Goal: Transaction & Acquisition: Purchase product/service

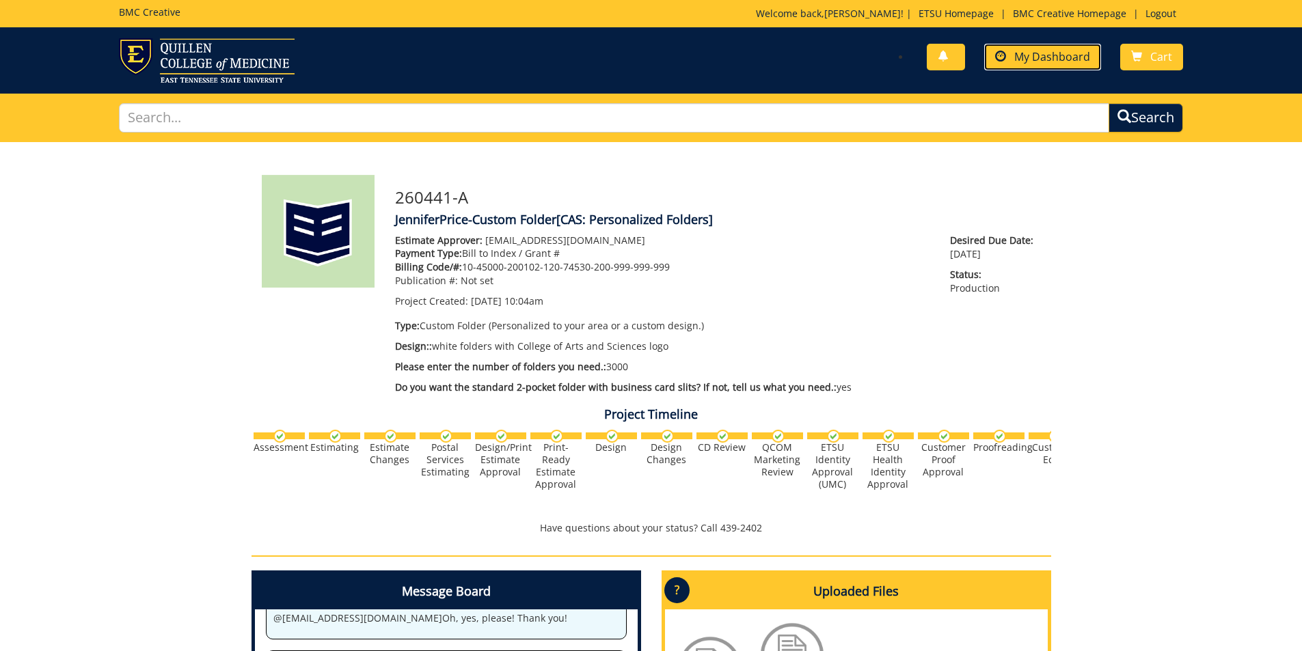
click at [1017, 60] on span "My Dashboard" at bounding box center [1053, 56] width 76 height 15
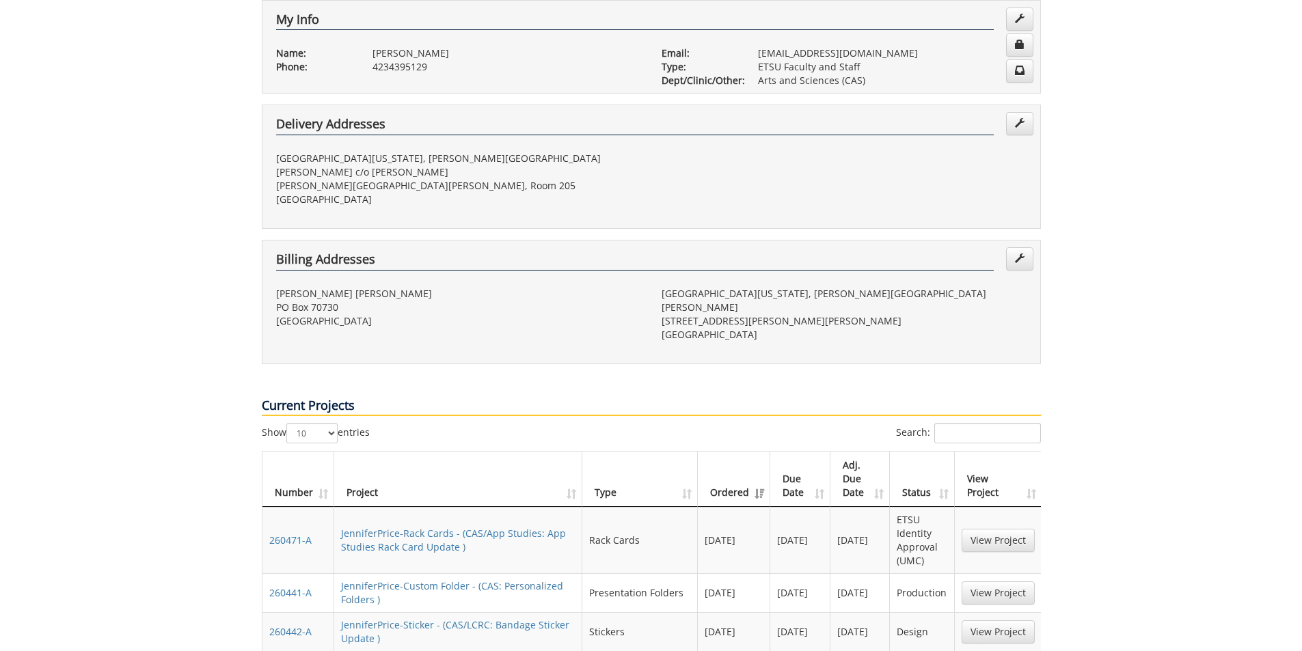
scroll to position [137, 0]
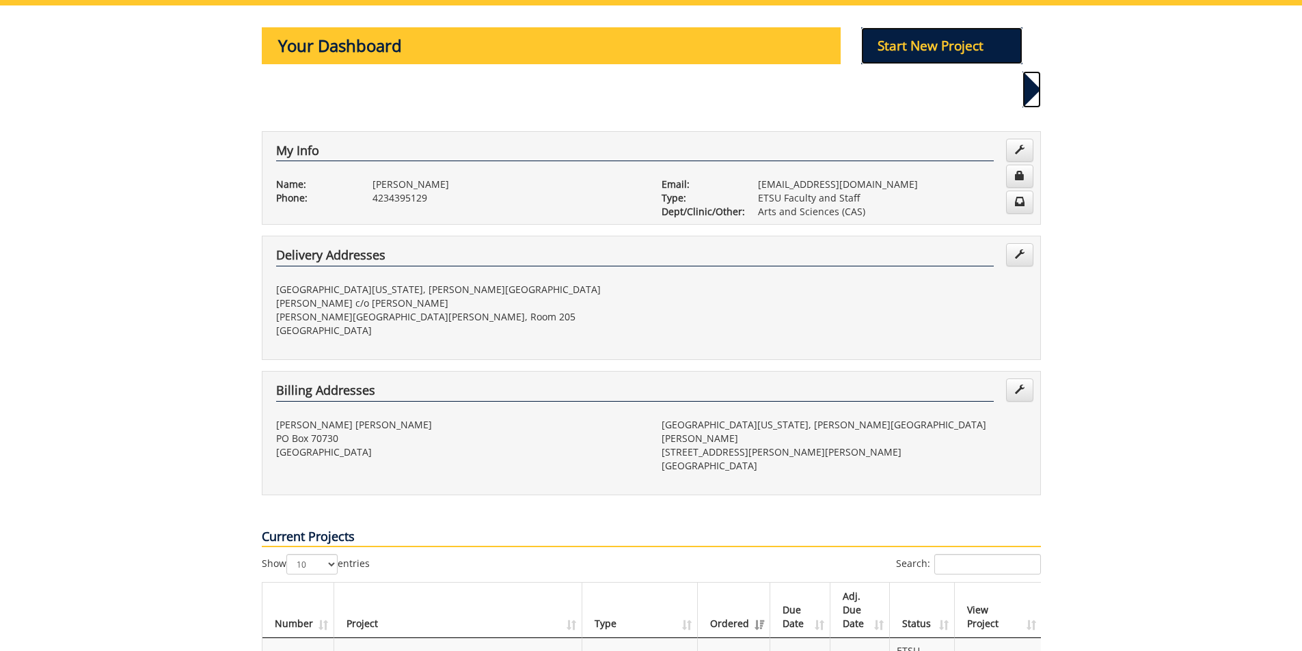
click at [941, 40] on p "Start New Project" at bounding box center [941, 45] width 161 height 37
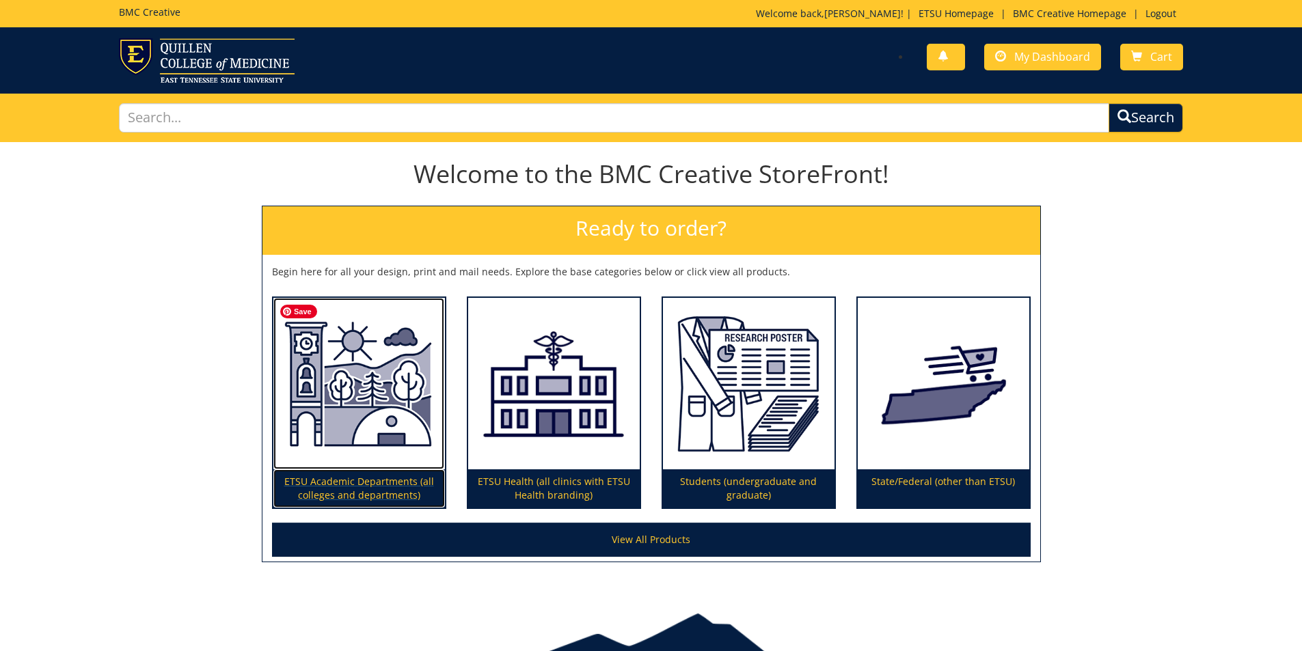
click at [403, 406] on img at bounding box center [359, 384] width 172 height 172
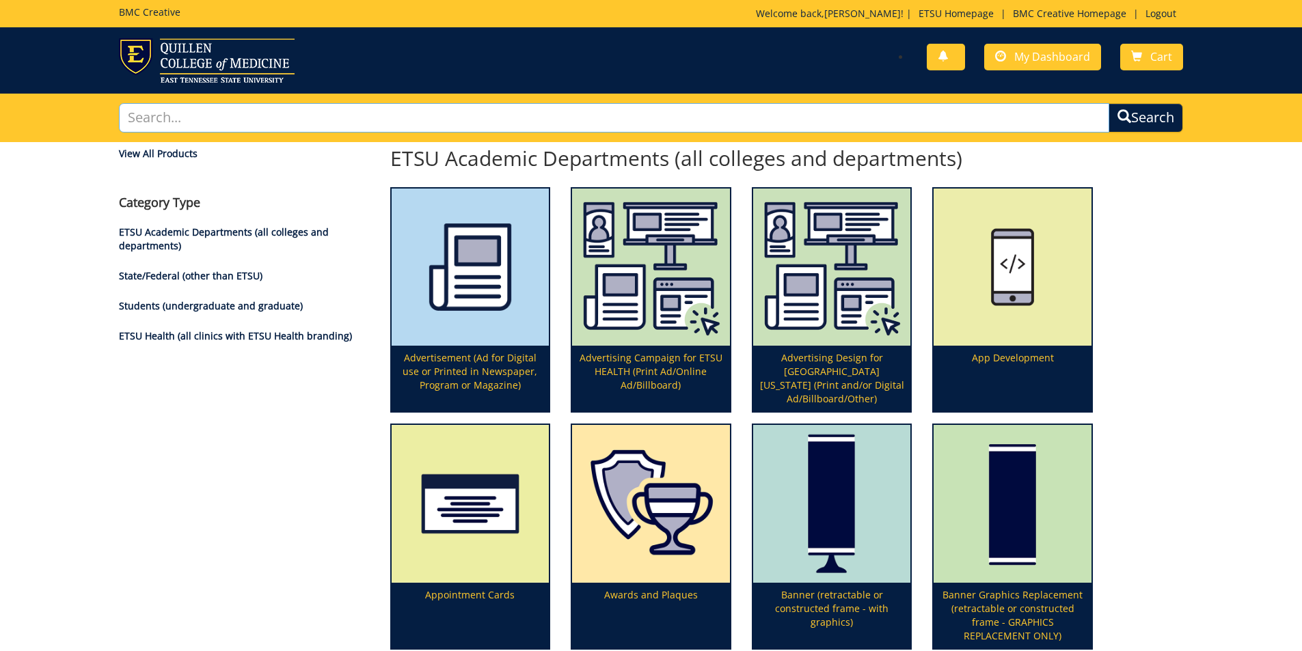
click at [347, 122] on input "text" at bounding box center [614, 117] width 991 height 29
type input "card"
click at [1109, 103] on button "Search" at bounding box center [1146, 117] width 75 height 29
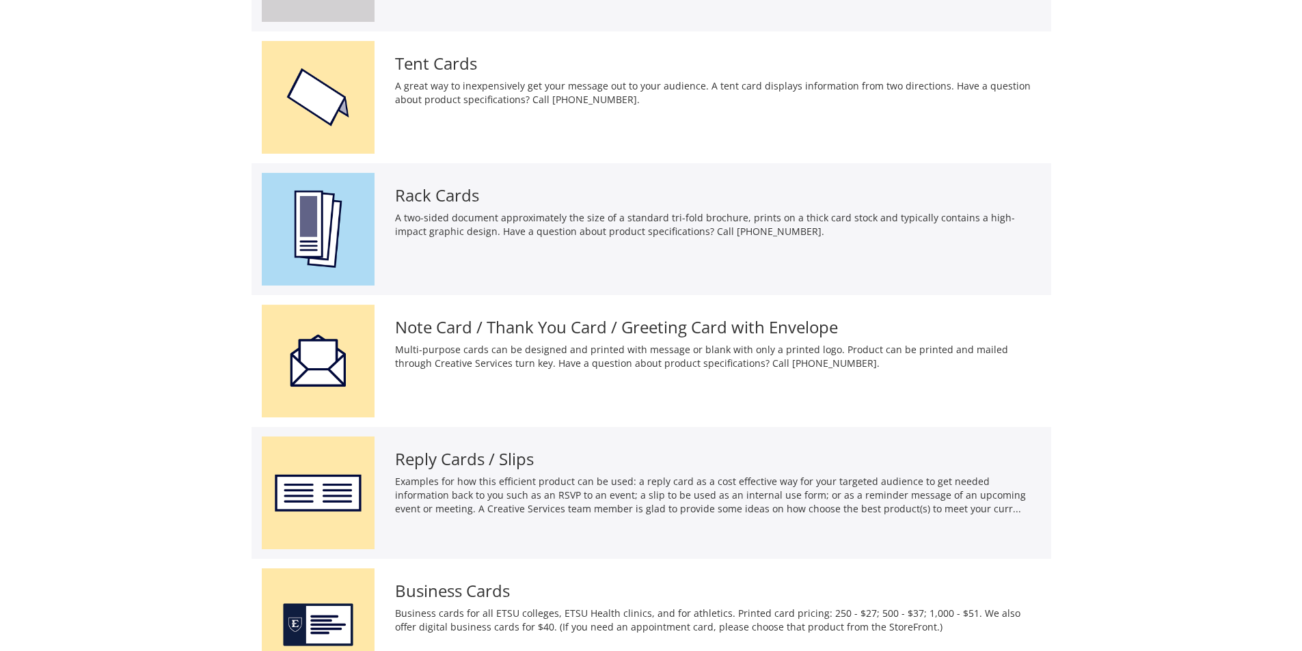
scroll to position [470, 0]
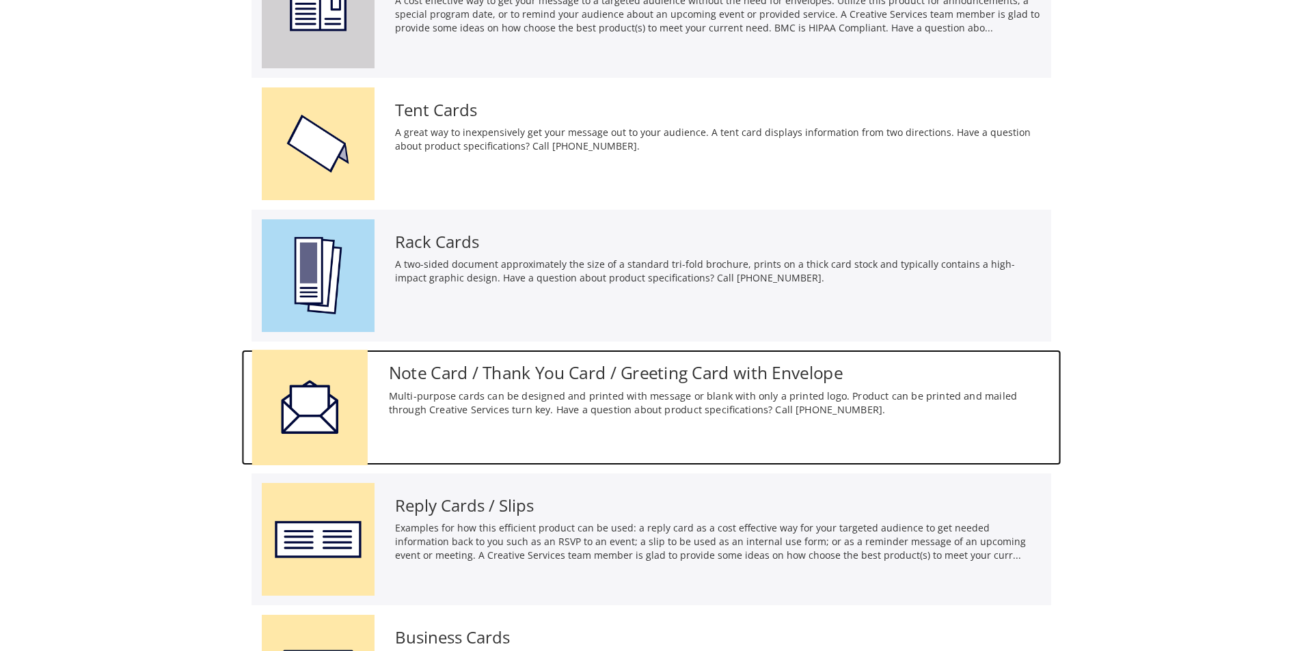
click at [619, 385] on div "Note Card / Thank You Card / Greeting Card with Envelope Multi-purpose cards ca…" at bounding box center [719, 387] width 683 height 75
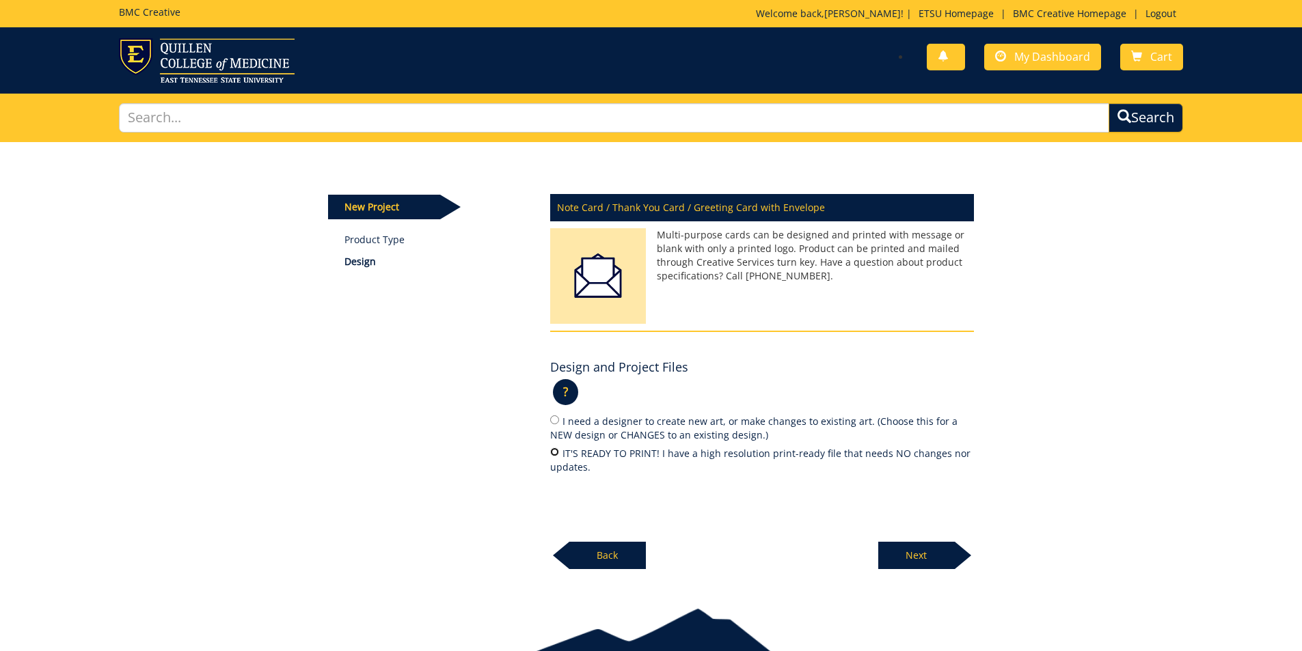
click at [554, 453] on input "IT'S READY TO PRINT! I have a high resolution print-ready file that needs NO ch…" at bounding box center [554, 452] width 9 height 9
radio input "true"
click at [929, 554] on p "Next" at bounding box center [916, 555] width 77 height 27
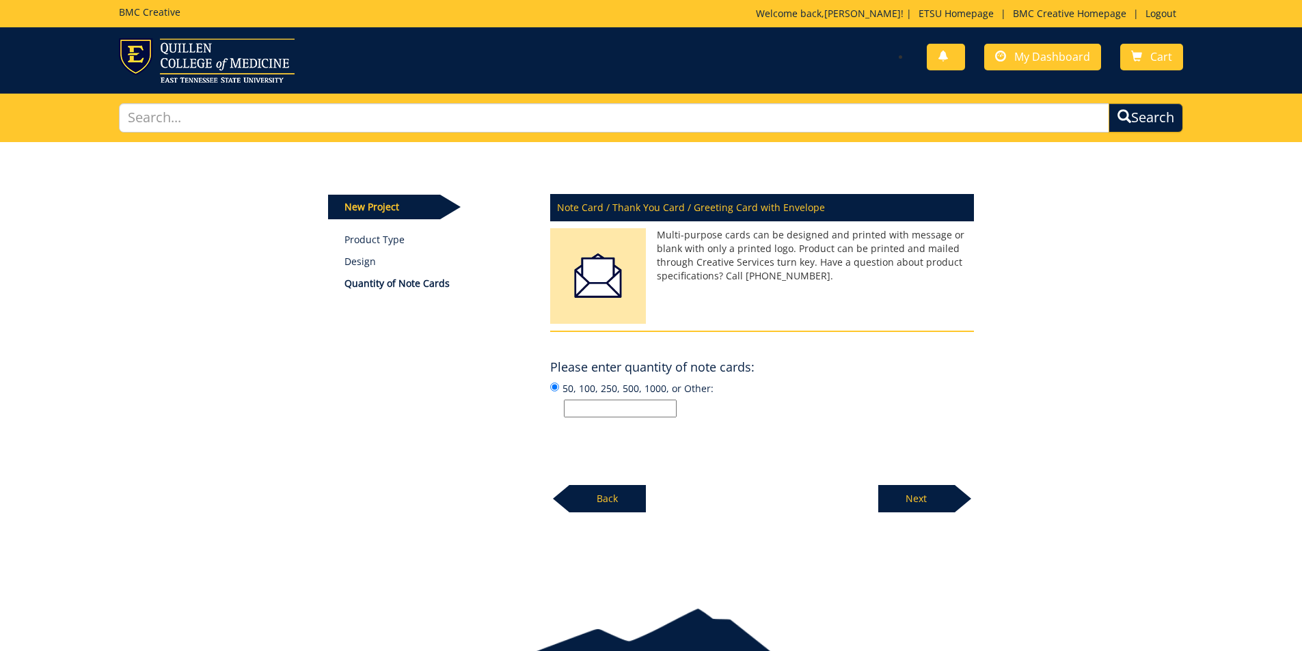
click at [597, 414] on input "50, 100, 250, 500, 1000, or Other:" at bounding box center [620, 409] width 113 height 18
type input "250"
click at [927, 491] on p "Next" at bounding box center [916, 498] width 77 height 27
click at [609, 412] on input "50, 100, 250, 500, 1000, or Other:" at bounding box center [620, 409] width 113 height 18
type input "1"
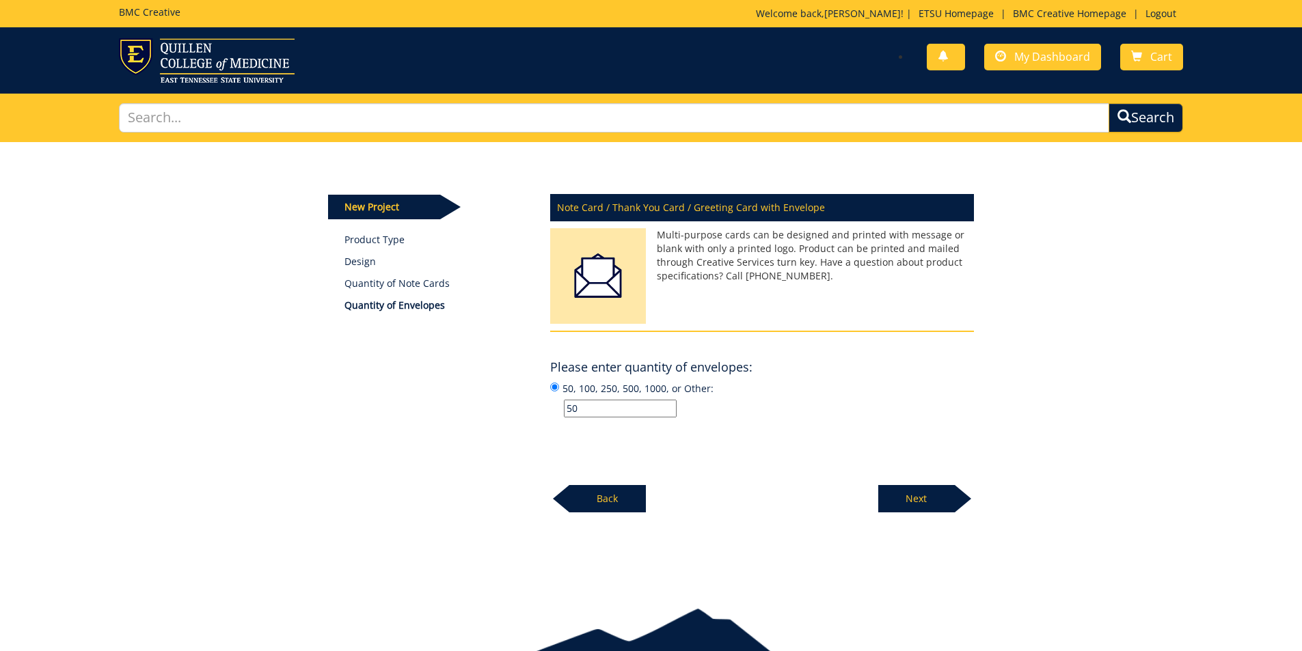
type input "50"
click at [909, 500] on p "Next" at bounding box center [916, 498] width 77 height 27
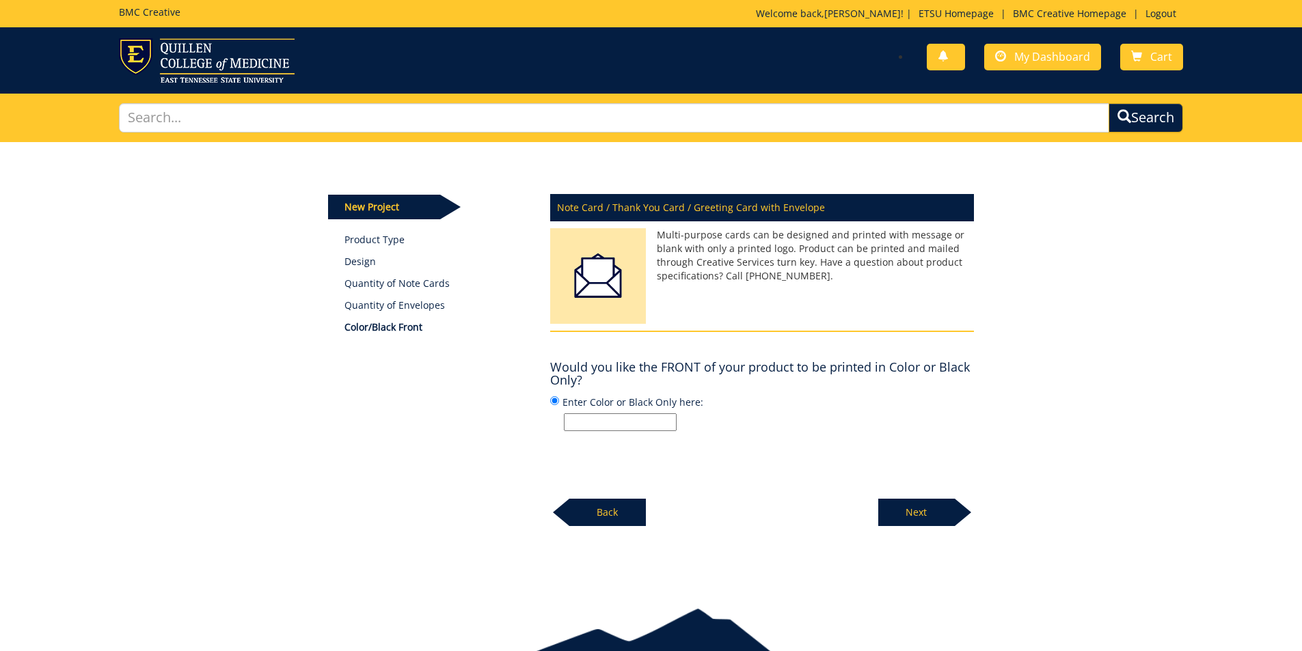
click at [600, 423] on input "Enter Color or Black Only here:" at bounding box center [620, 423] width 113 height 18
type input "color"
click at [910, 513] on p "Next" at bounding box center [916, 512] width 77 height 27
click at [631, 429] on input "Enter Color or Black Only here:" at bounding box center [620, 423] width 113 height 18
type input "n/a"
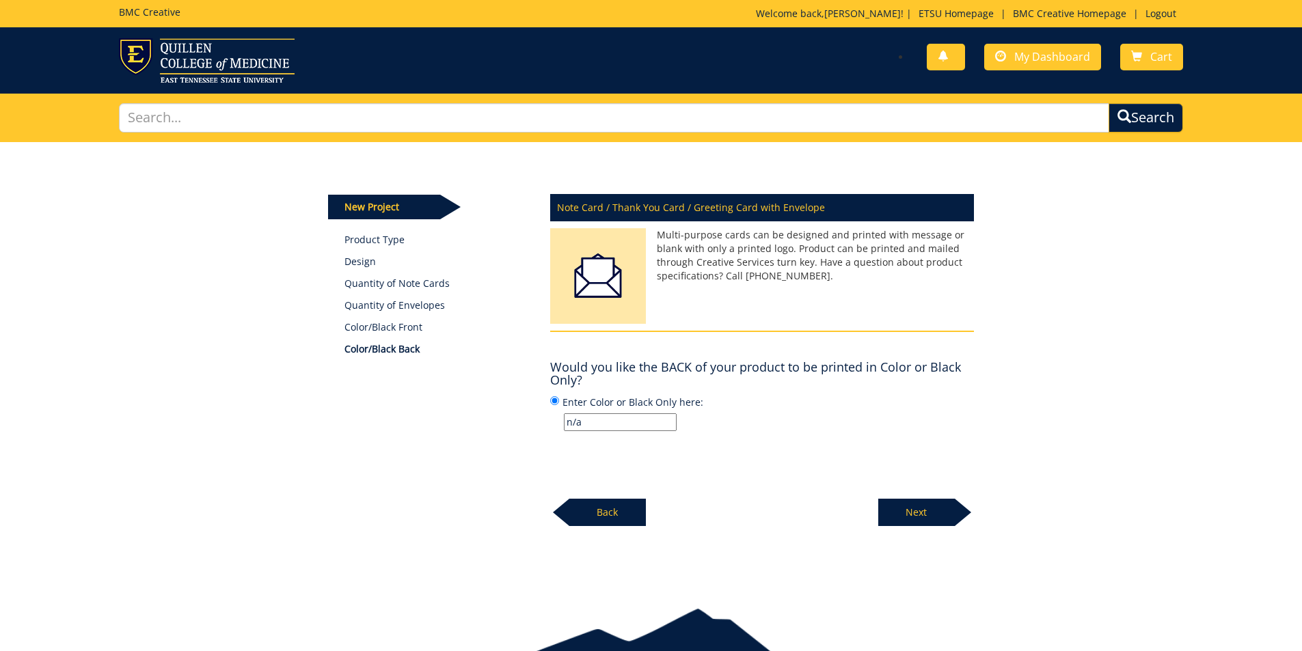
click at [941, 513] on p "Next" at bounding box center [916, 512] width 77 height 27
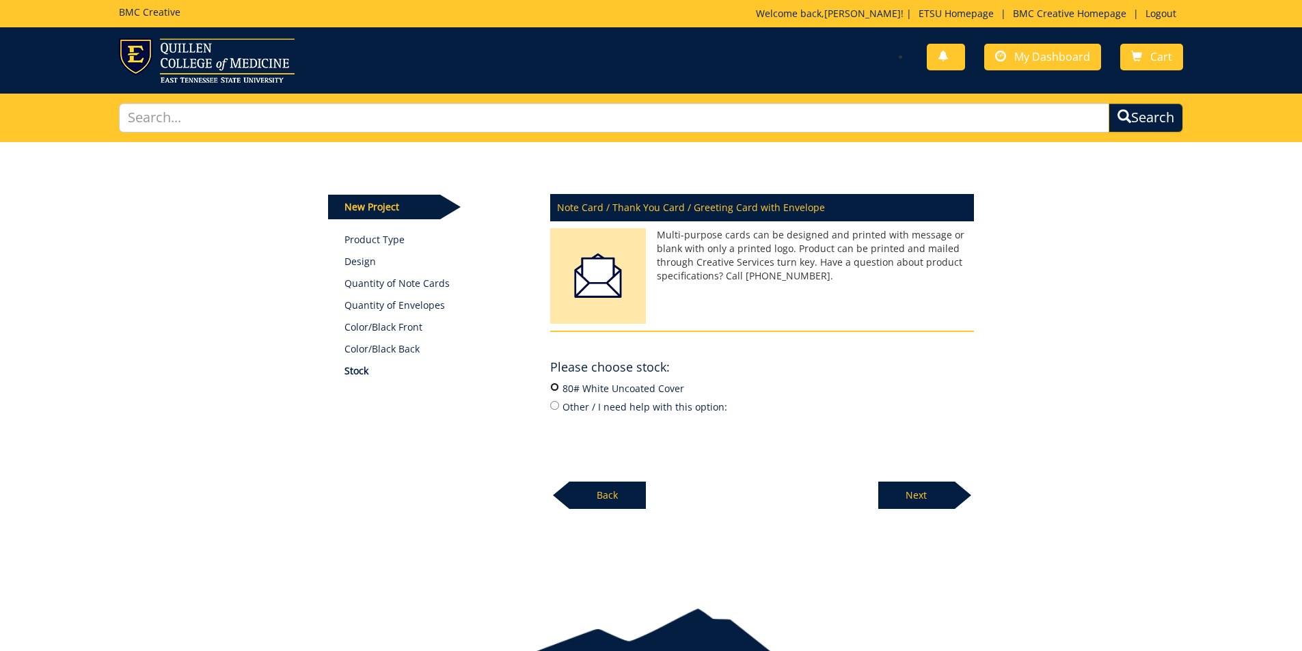
click at [553, 388] on input "80# White Uncoated Cover" at bounding box center [554, 387] width 9 height 9
radio input "true"
click at [943, 492] on p "Next" at bounding box center [916, 495] width 77 height 27
click at [554, 388] on input "24# White Wove" at bounding box center [554, 387] width 9 height 9
radio input "true"
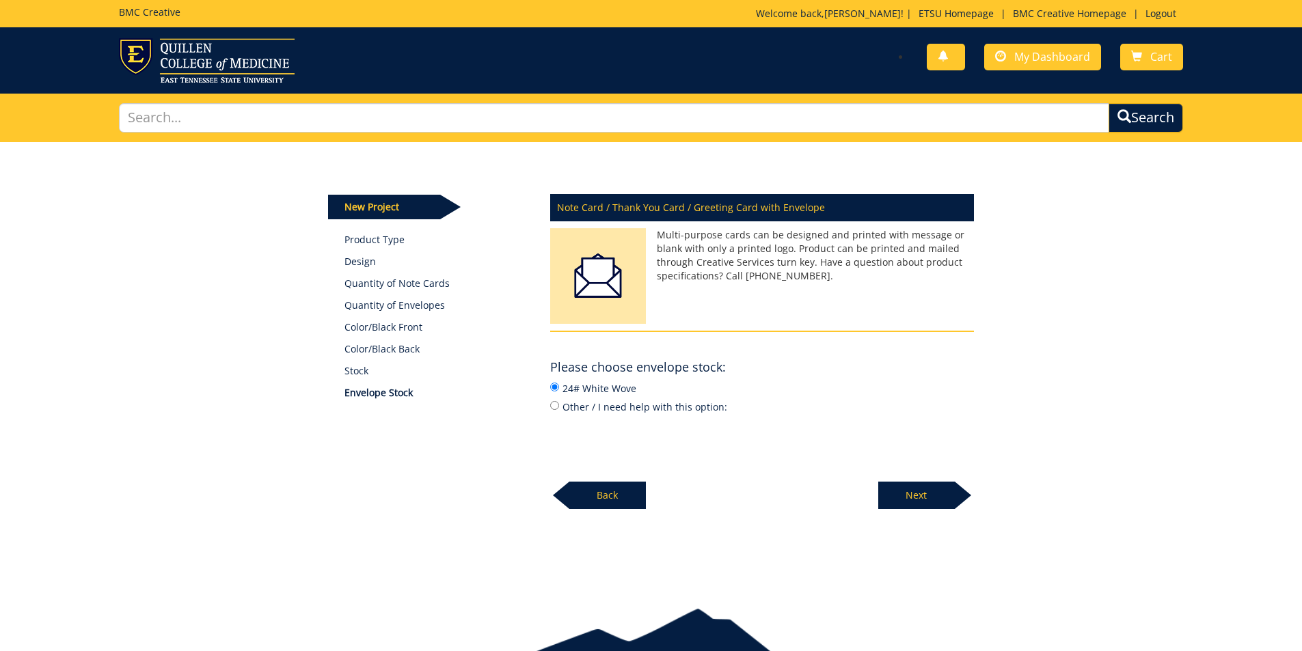
click at [912, 498] on p "Next" at bounding box center [916, 495] width 77 height 27
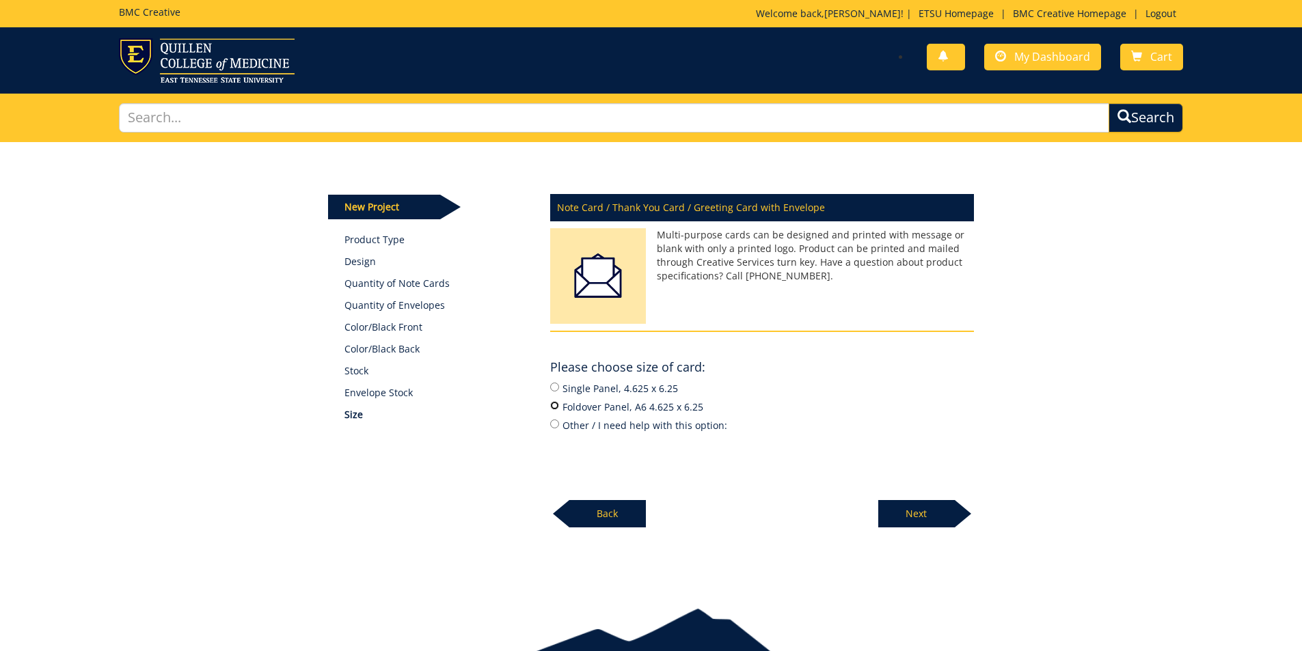
click at [557, 407] on input "Foldover Panel, A6 4.625 x 6.25" at bounding box center [554, 405] width 9 height 9
radio input "true"
click at [922, 515] on p "Next" at bounding box center [916, 513] width 77 height 27
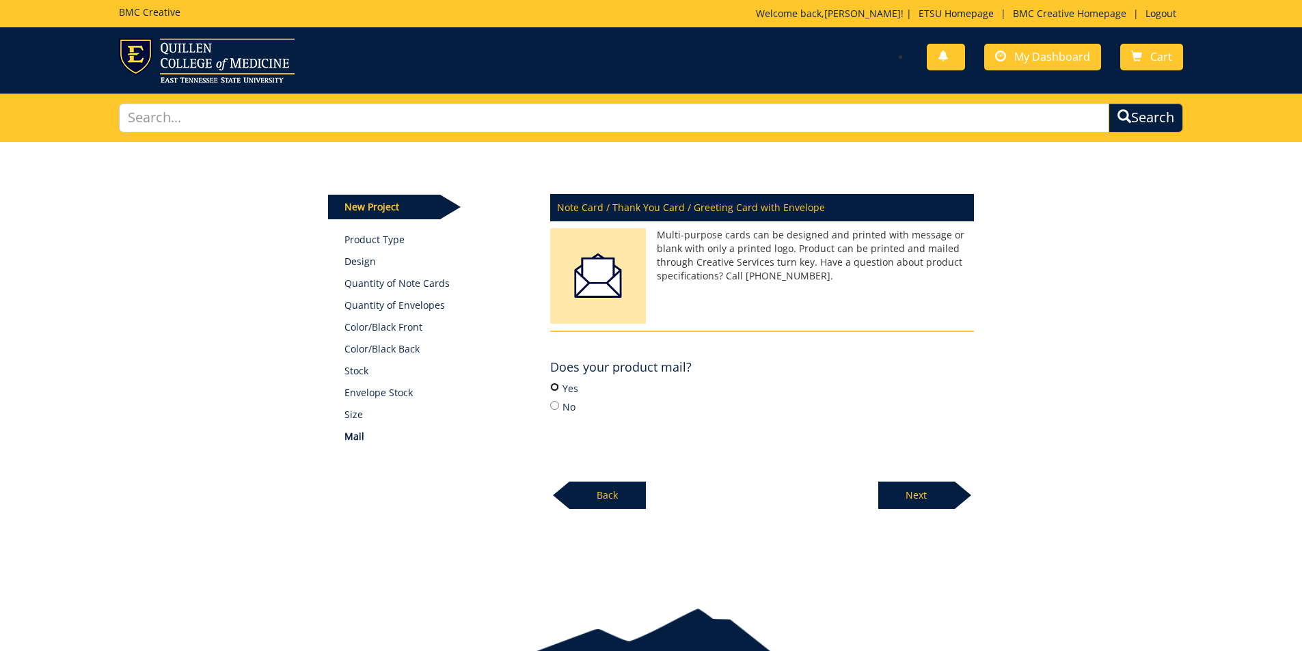
click at [557, 390] on input "Yes" at bounding box center [554, 387] width 9 height 9
radio input "true"
click at [927, 497] on p "Next" at bounding box center [916, 495] width 77 height 27
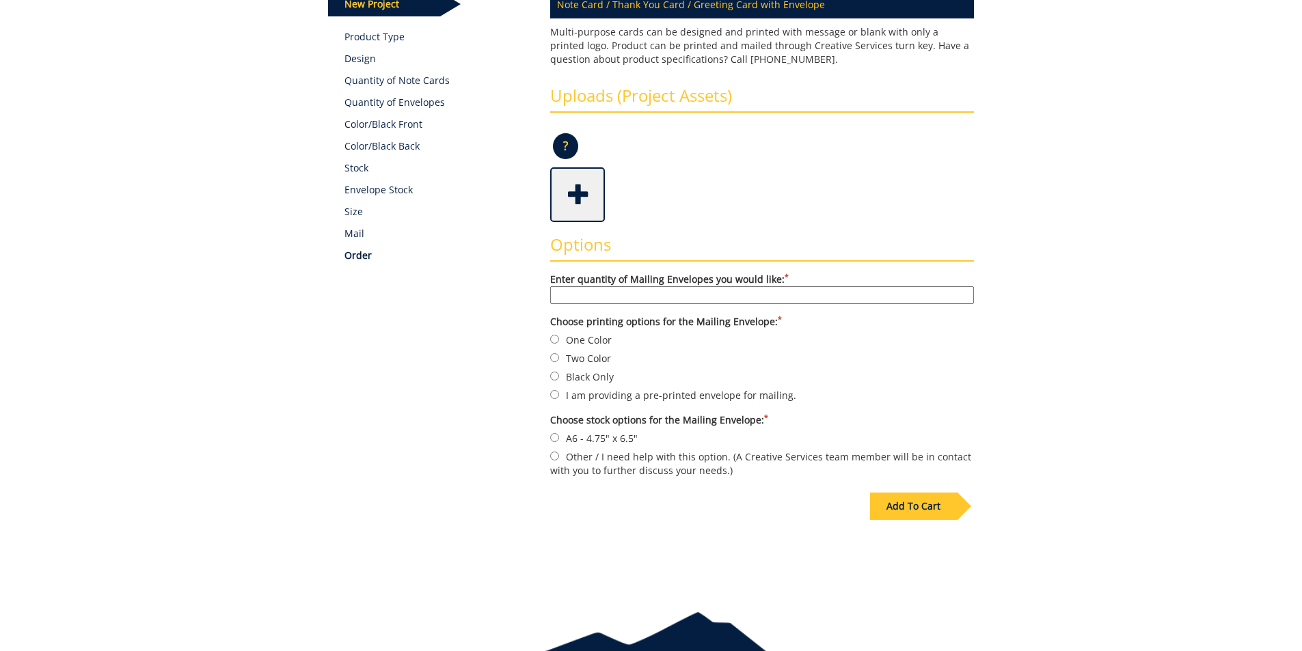
scroll to position [205, 0]
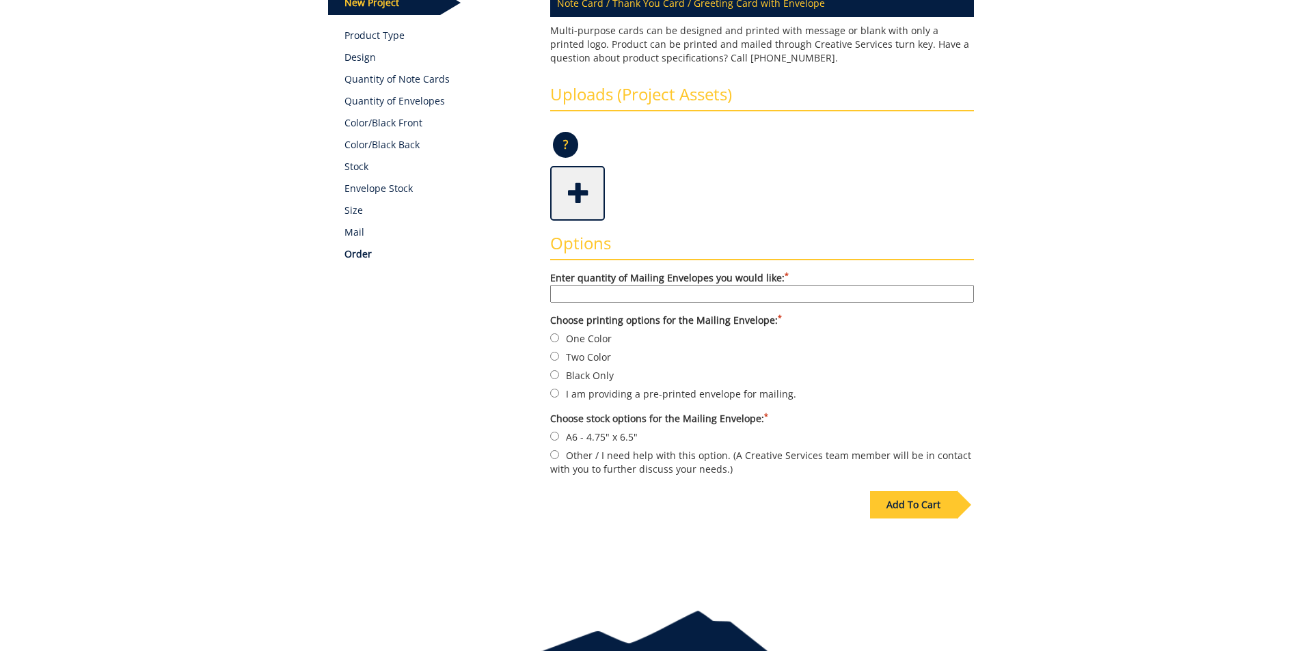
click at [569, 277] on label "Enter quantity of Mailing Envelopes you would like: *" at bounding box center [762, 286] width 424 height 31
click at [569, 285] on input "Enter quantity of Mailing Envelopes you would like: *" at bounding box center [762, 294] width 424 height 18
click at [567, 300] on input "Enter quantity of Mailing Envelopes you would like: *" at bounding box center [762, 294] width 424 height 18
type input "50"
click at [576, 191] on span at bounding box center [579, 192] width 55 height 48
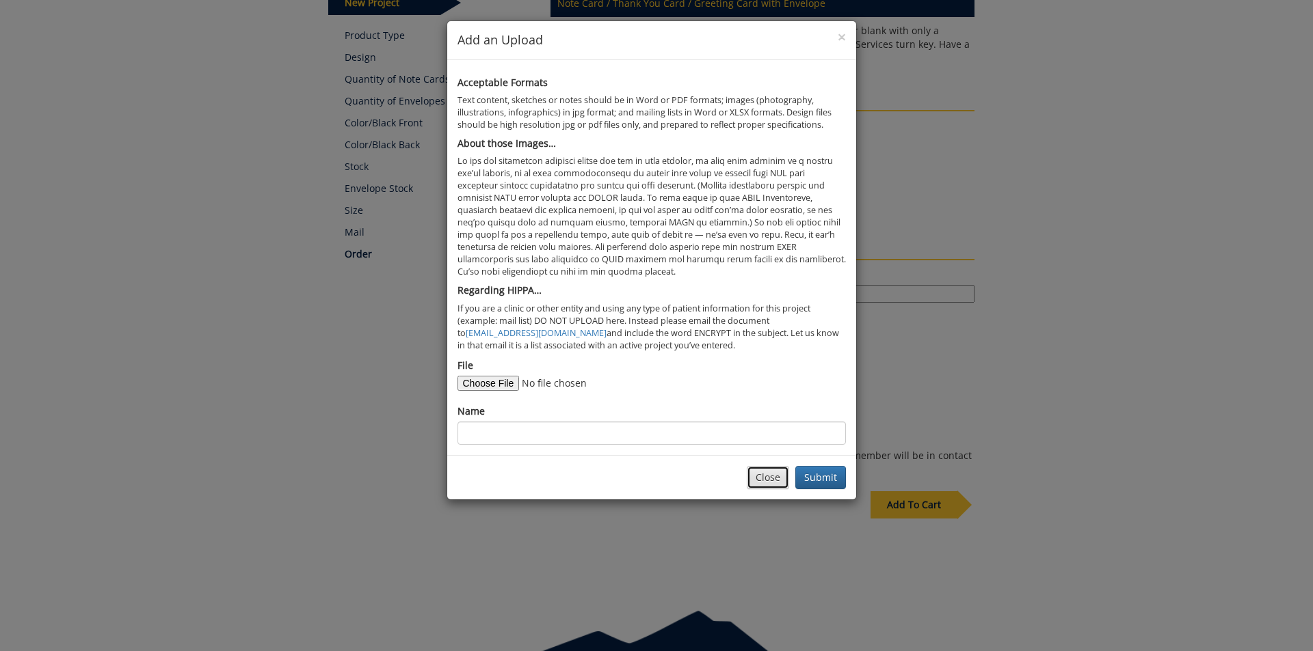
click at [776, 476] on button "Close" at bounding box center [768, 477] width 42 height 23
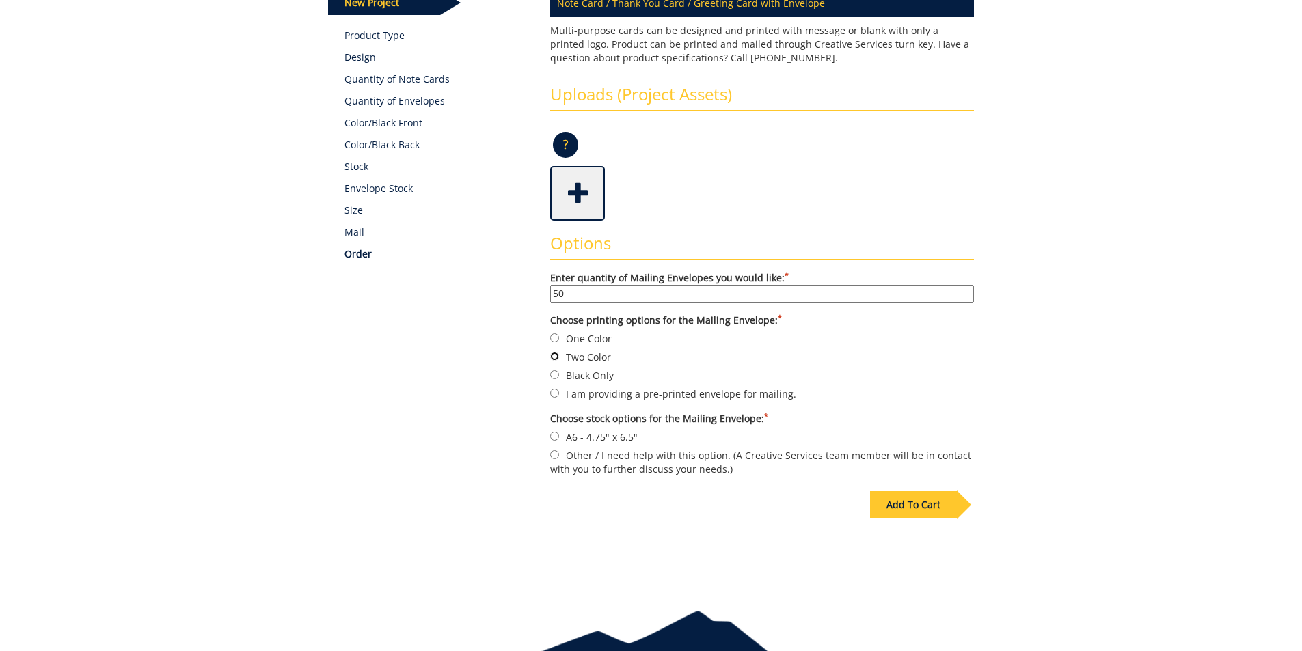
click at [557, 355] on input "Two Color" at bounding box center [554, 356] width 9 height 9
radio input "true"
click at [556, 436] on input "A6 - 4.75" x 6.5"" at bounding box center [554, 436] width 9 height 9
radio input "true"
click at [916, 500] on div "Add To Cart" at bounding box center [913, 505] width 87 height 27
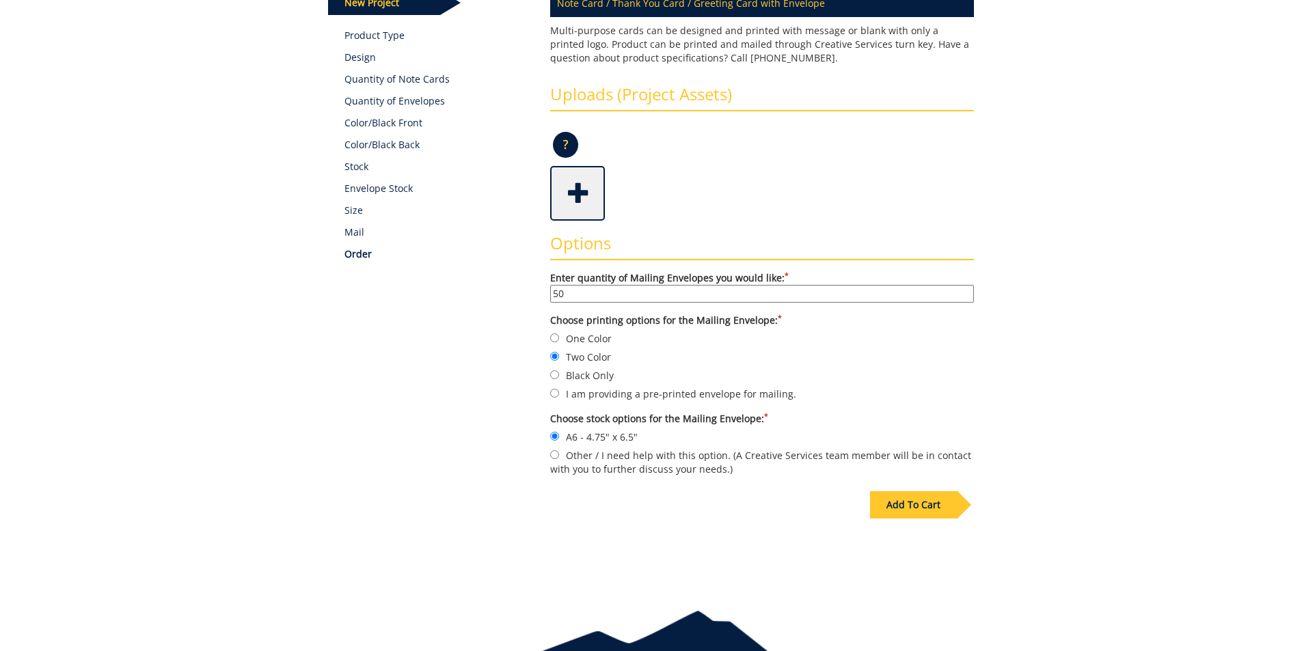
scroll to position [66, 0]
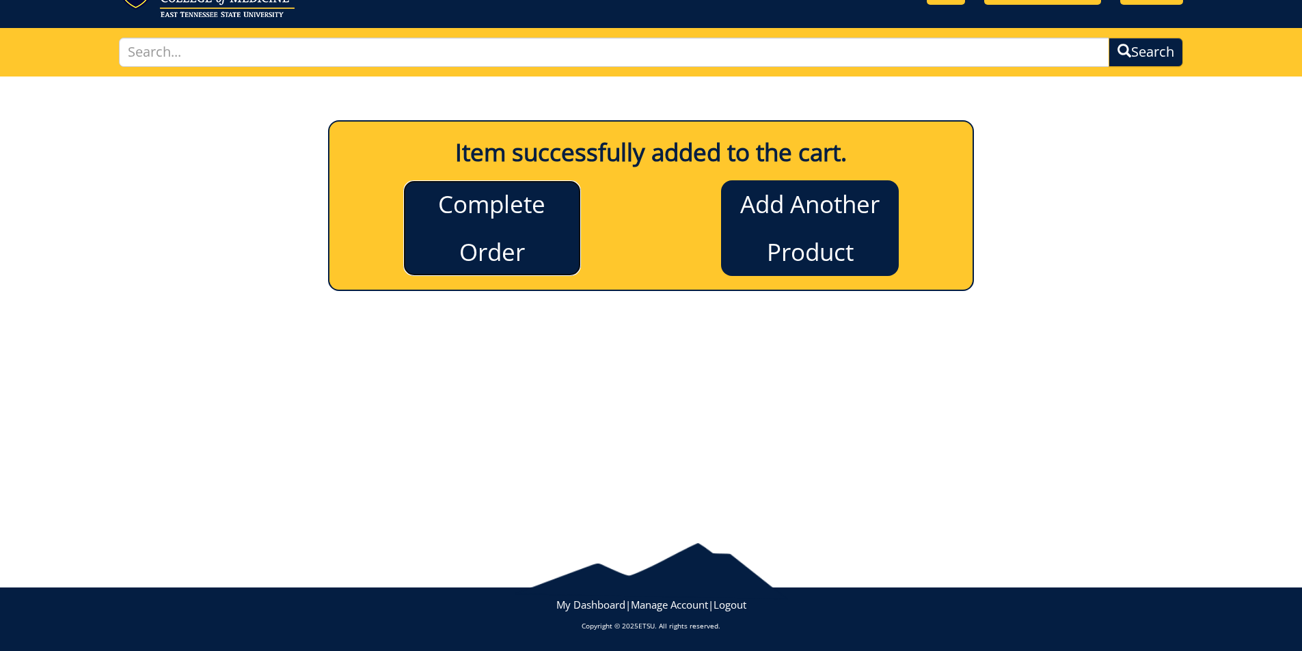
click at [515, 222] on link "Complete Order" at bounding box center [492, 228] width 178 height 96
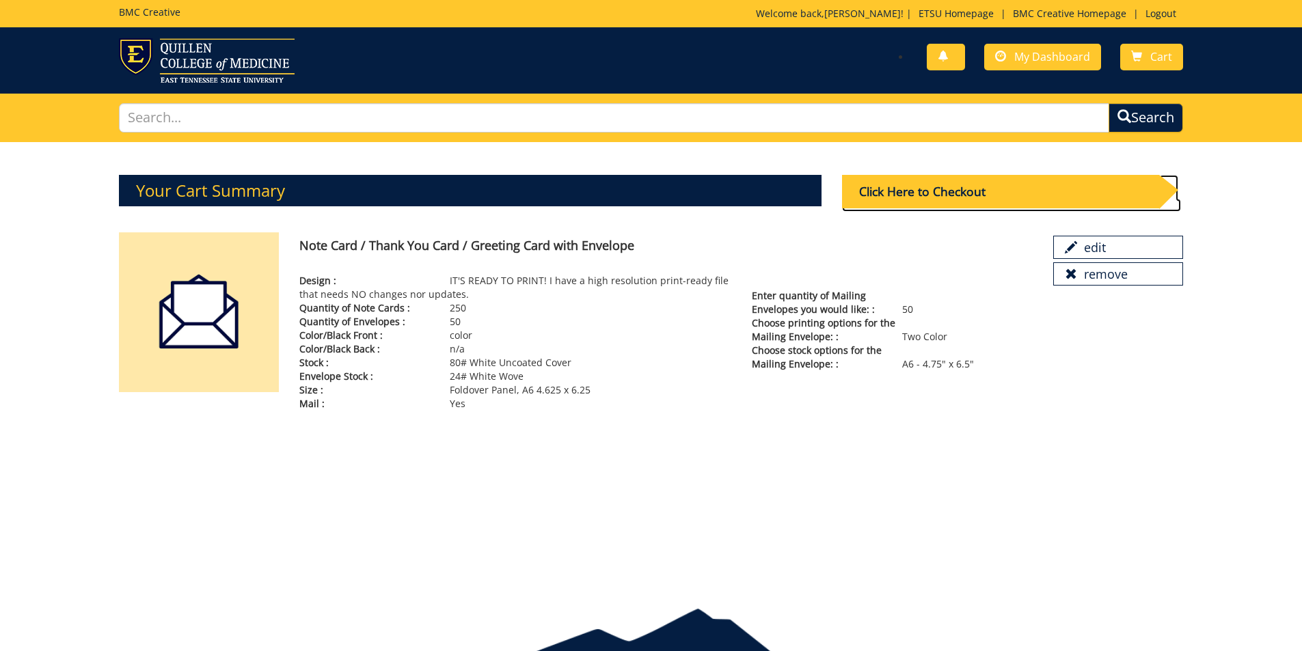
click at [1082, 205] on div "Click Here to Checkout" at bounding box center [1000, 191] width 317 height 33
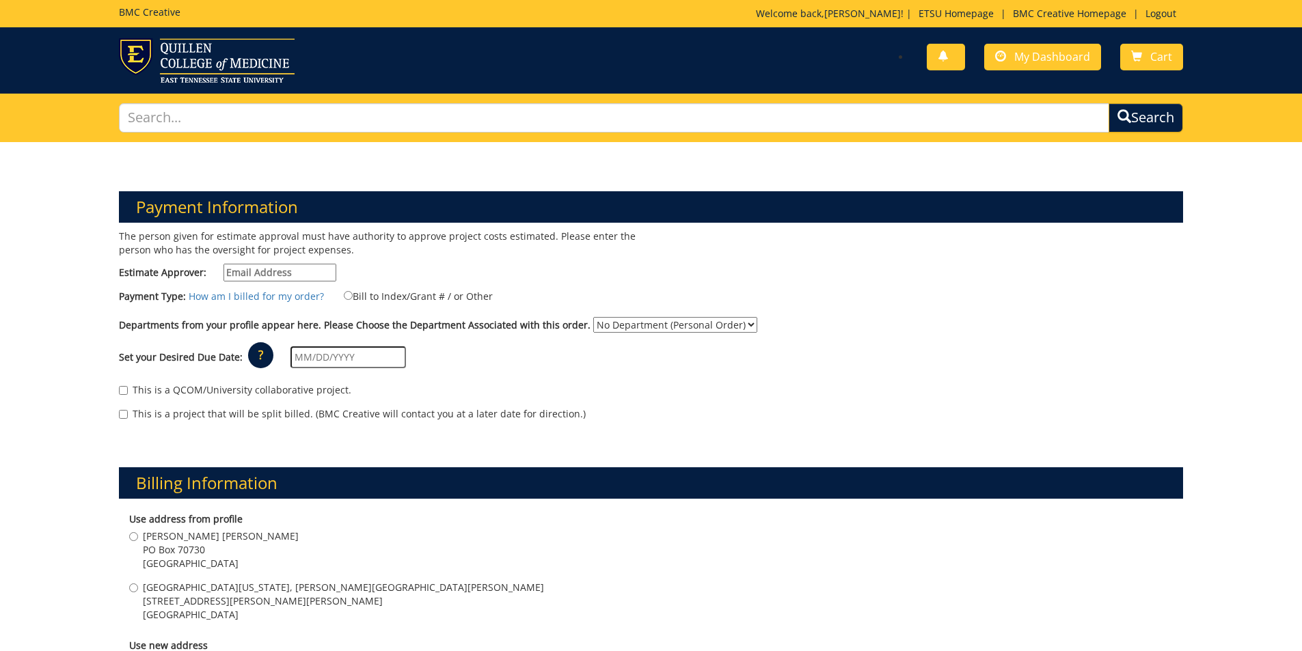
click at [307, 272] on input "Estimate Approver:" at bounding box center [280, 273] width 113 height 18
type input "[EMAIL_ADDRESS][DOMAIN_NAME]"
type input "[STREET_ADDRESS]"
type input "[GEOGRAPHIC_DATA]"
type input "37604"
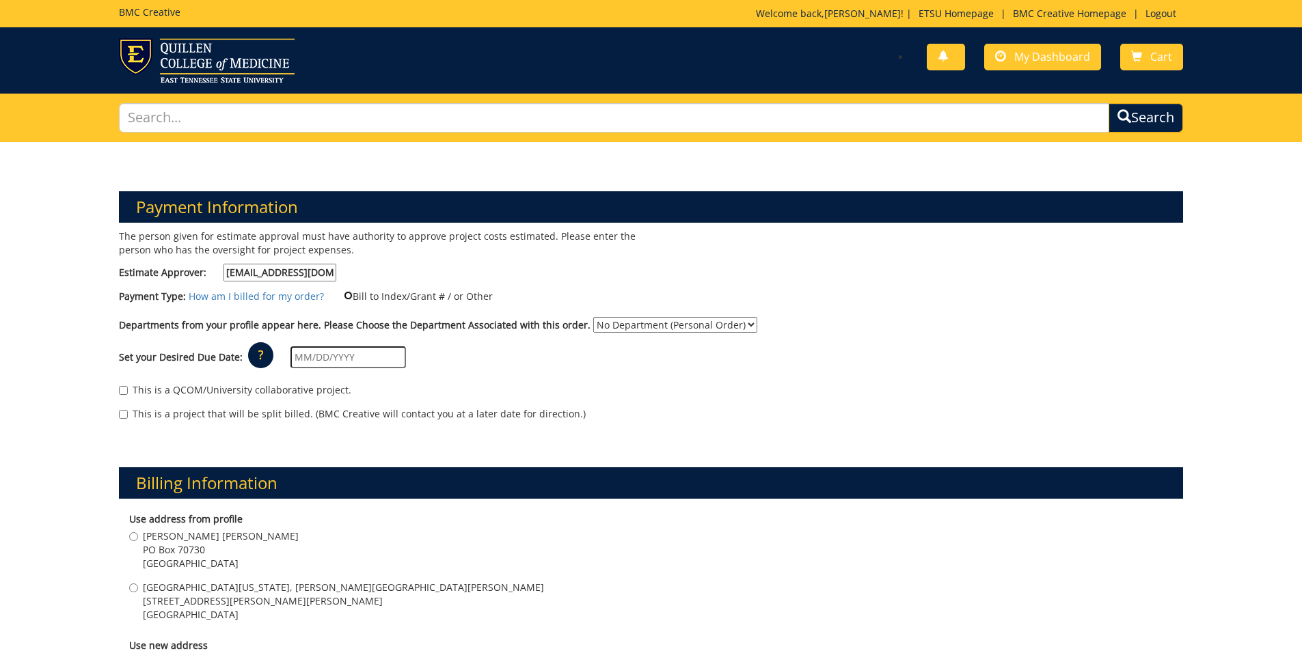
click at [344, 293] on input "Bill to Index/Grant # / or Other" at bounding box center [348, 295] width 9 height 9
radio input "true"
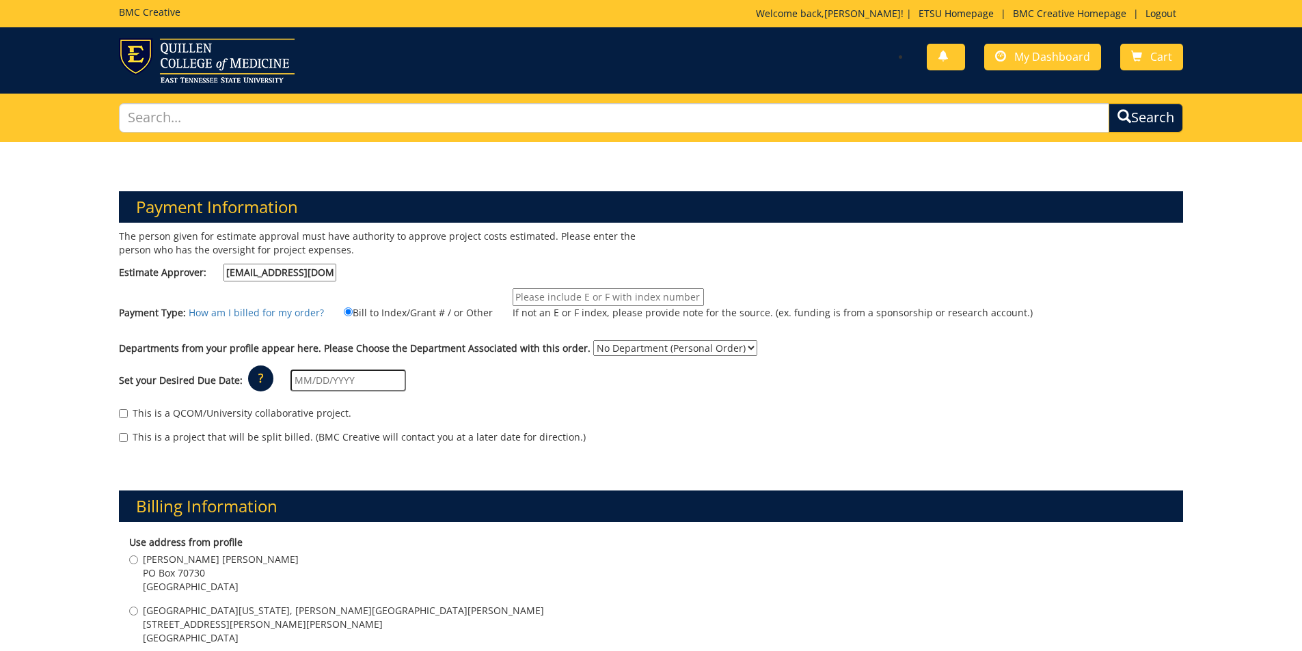
click at [535, 297] on input "If not an E or F index, please provide note for the source. (ex. funding is fro…" at bounding box center [608, 297] width 191 height 18
type input "10-45000-200102-120-74530-200-999-999-999"
click at [600, 349] on select "No Department (Personal Order) Arts and Sciences (CAS)" at bounding box center [675, 348] width 164 height 16
select select "15"
click at [593, 340] on select "No Department (Personal Order) Arts and Sciences (CAS)" at bounding box center [675, 348] width 164 height 16
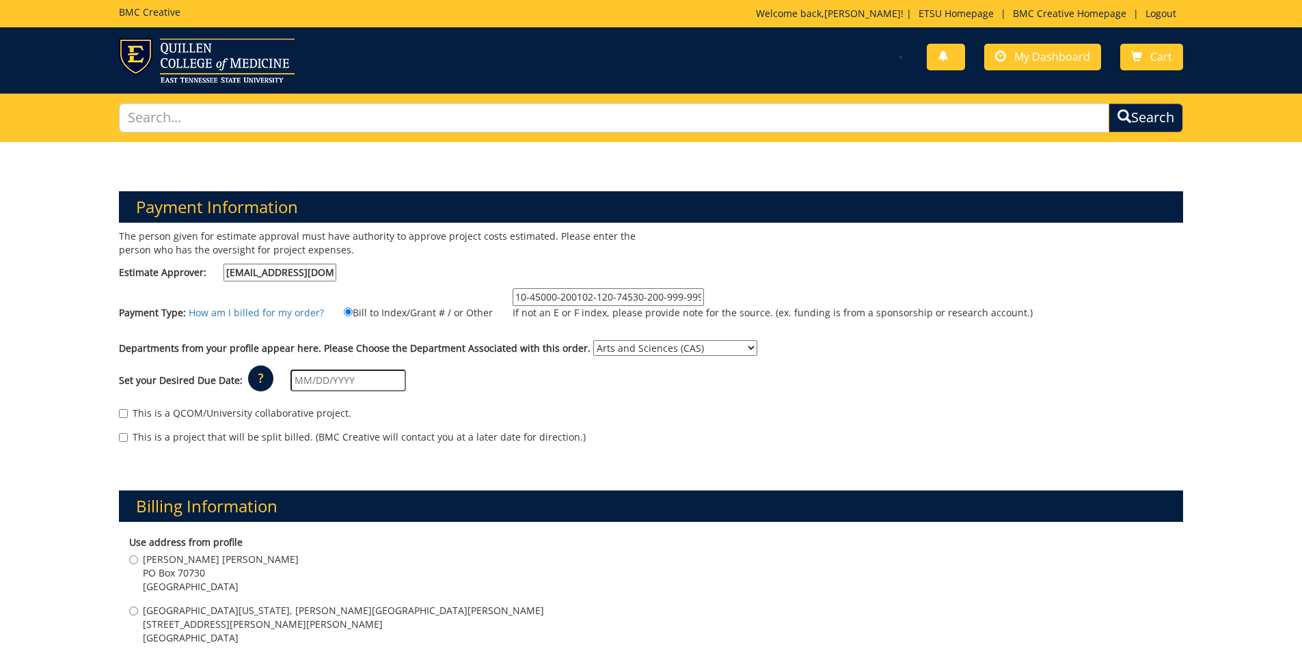
click at [373, 384] on input "text" at bounding box center [349, 381] width 116 height 22
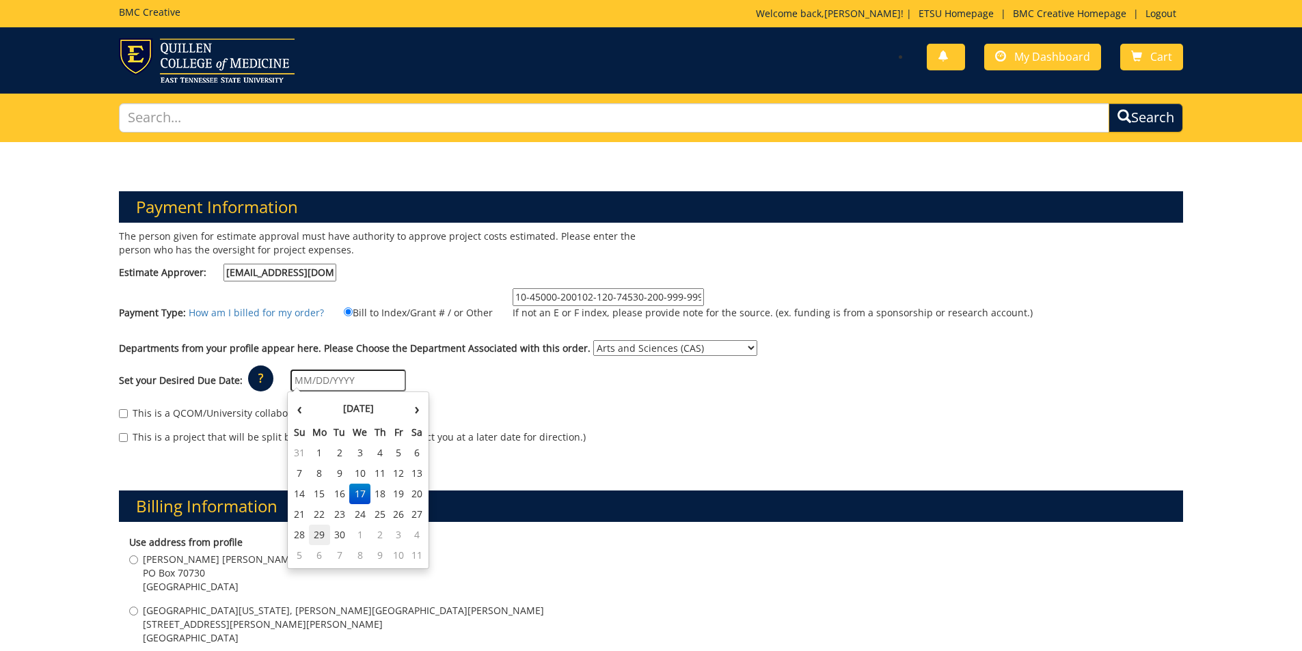
click at [322, 528] on td "29" at bounding box center [320, 535] width 22 height 21
type input "[DATE]"
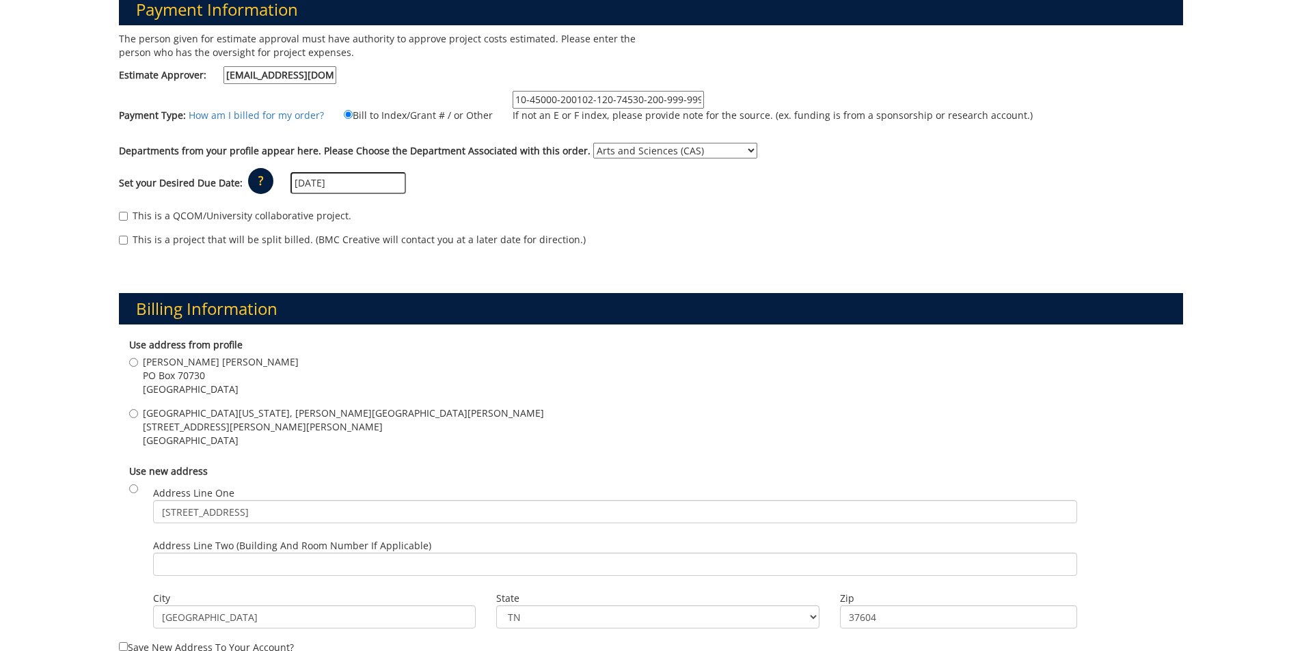
scroll to position [273, 0]
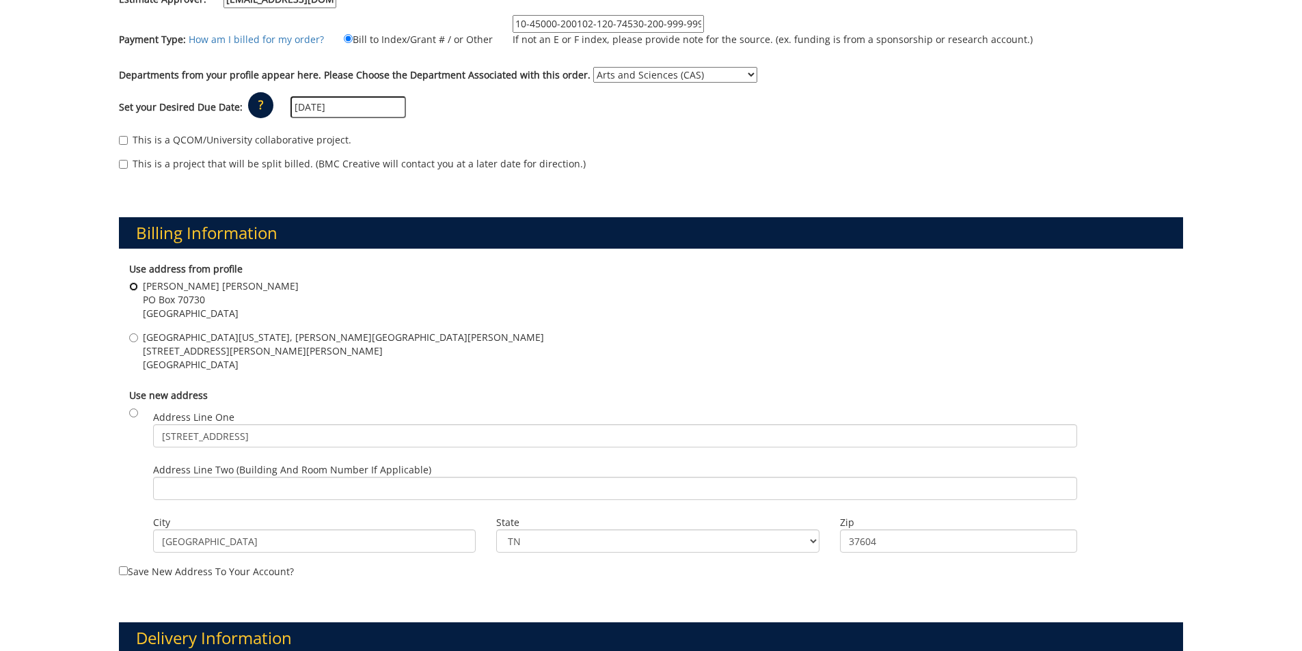
click at [135, 289] on input "[PERSON_NAME][GEOGRAPHIC_DATA][PERSON_NAME][STREET_ADDRESS]" at bounding box center [133, 286] width 9 height 9
radio input "true"
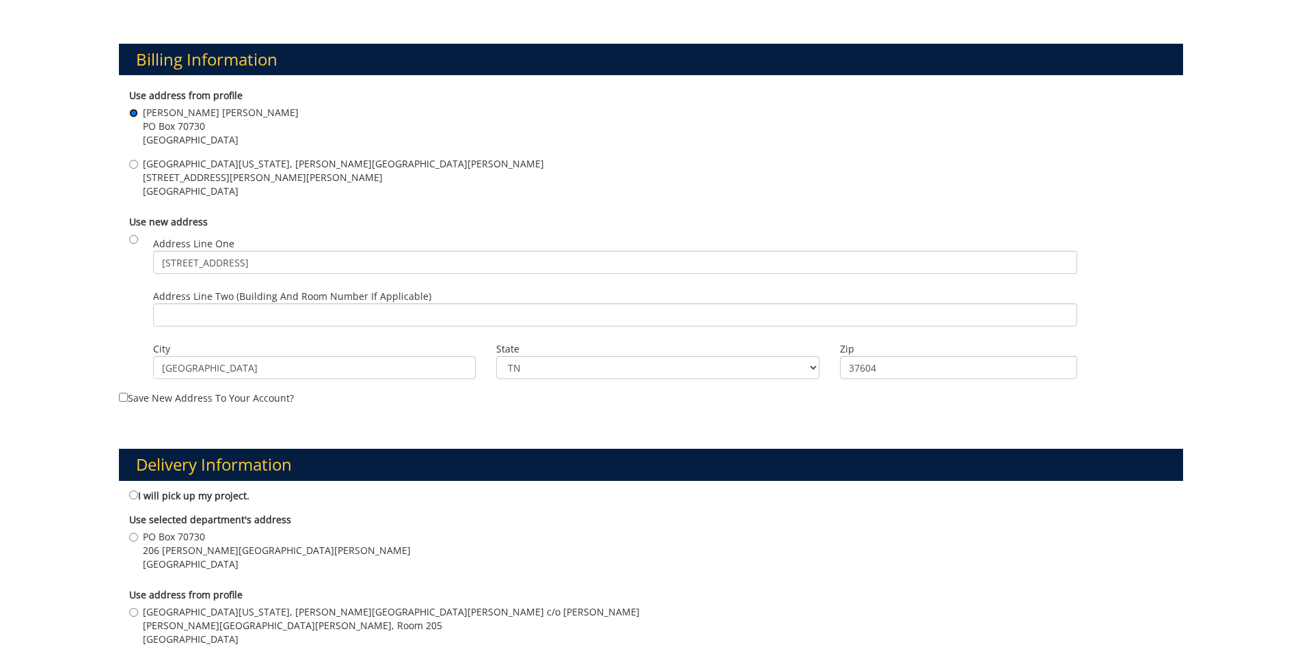
scroll to position [547, 0]
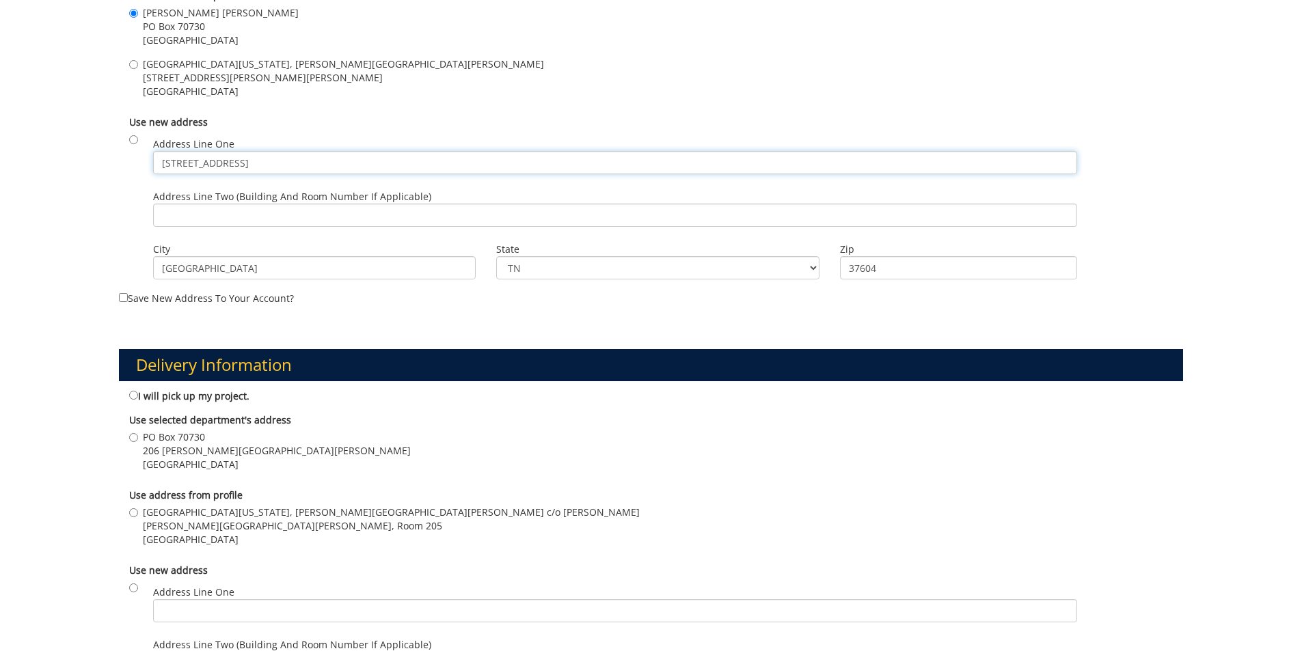
drag, startPoint x: 256, startPoint y: 170, endPoint x: 157, endPoint y: 154, distance: 100.5
click at [157, 154] on input "[STREET_ADDRESS]" at bounding box center [615, 162] width 924 height 23
click at [133, 510] on input "[GEOGRAPHIC_DATA][US_STATE], [PERSON_NAME][GEOGRAPHIC_DATA][PERSON_NAME] c/o [P…" at bounding box center [133, 513] width 9 height 9
radio input "true"
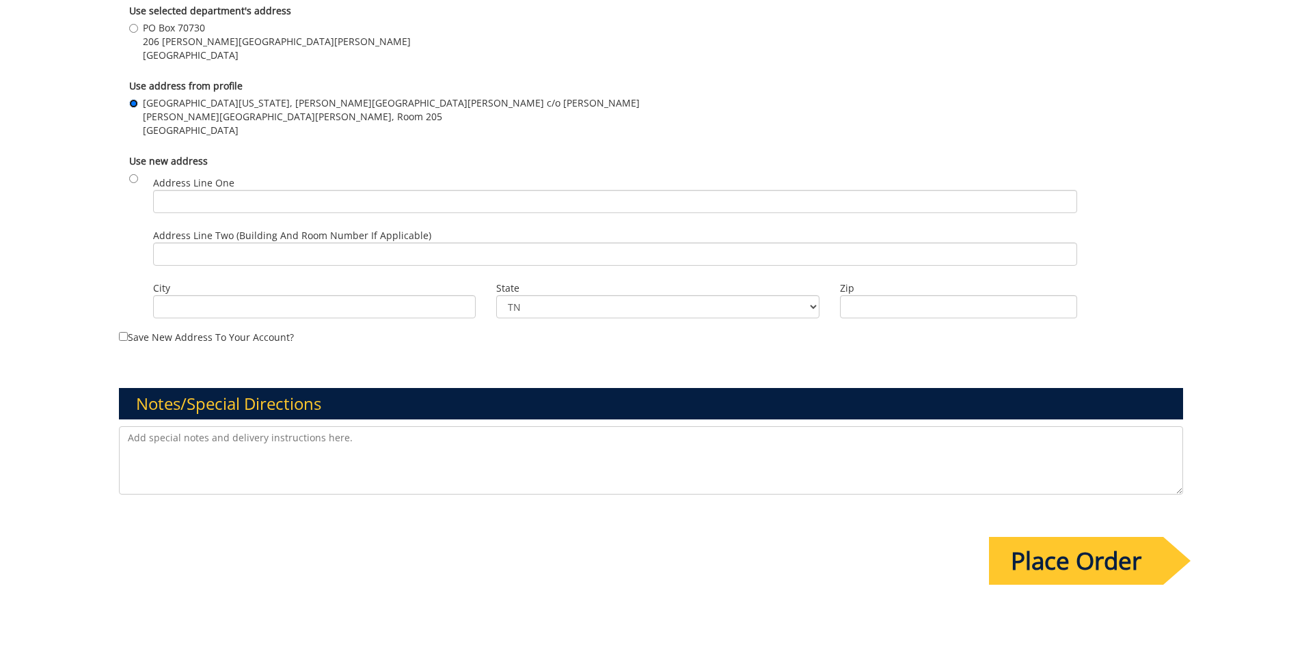
scroll to position [957, 0]
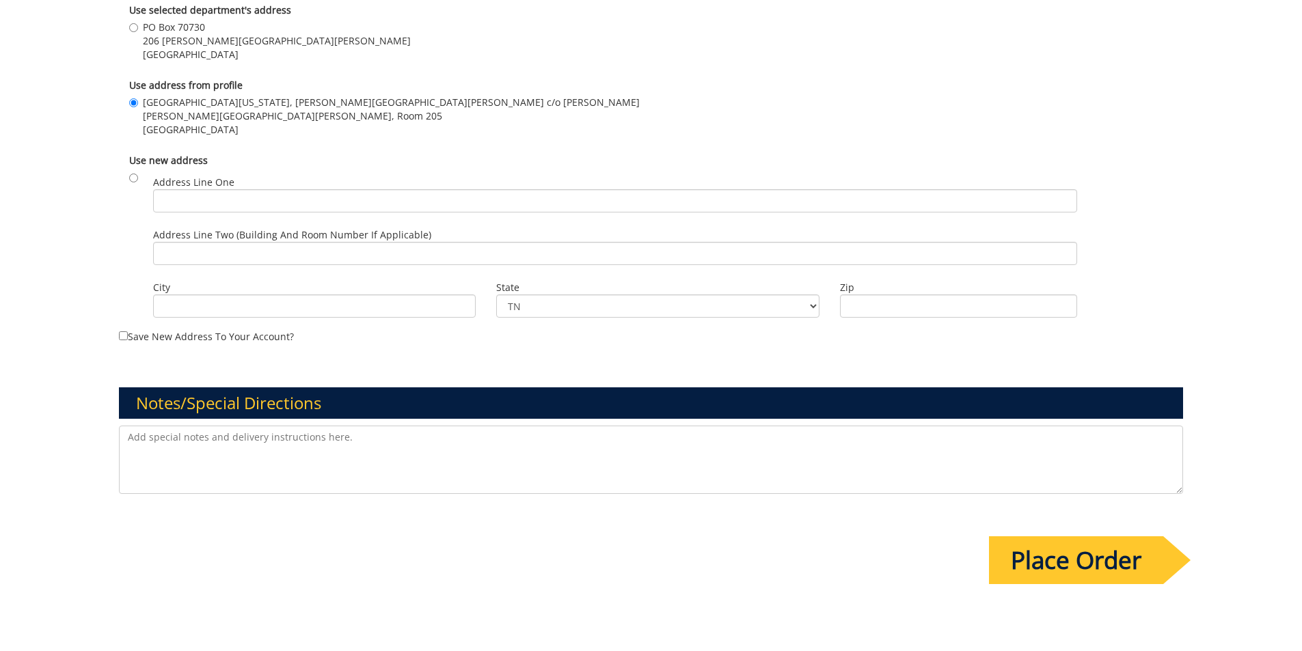
click at [327, 444] on textarea at bounding box center [651, 460] width 1065 height 68
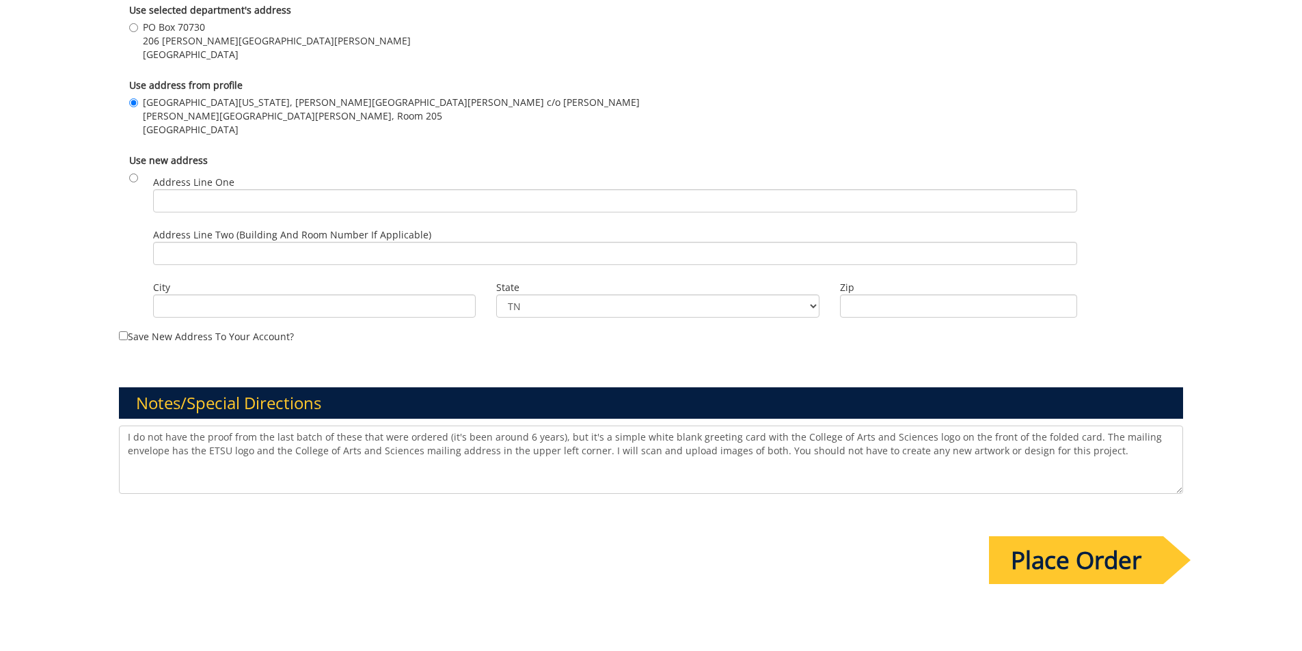
type textarea "I do not have the proof from the last batch of these that were ordered (it's be…"
click at [1093, 565] on input "Place Order" at bounding box center [1076, 561] width 174 height 48
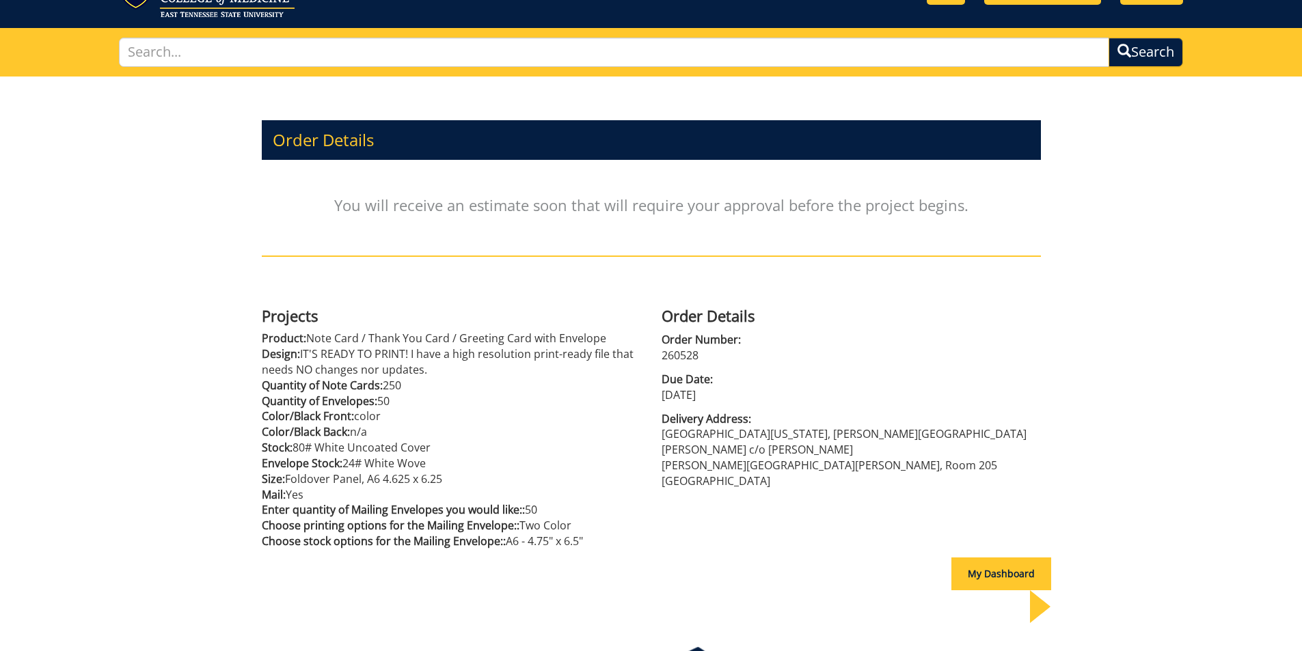
scroll to position [122, 0]
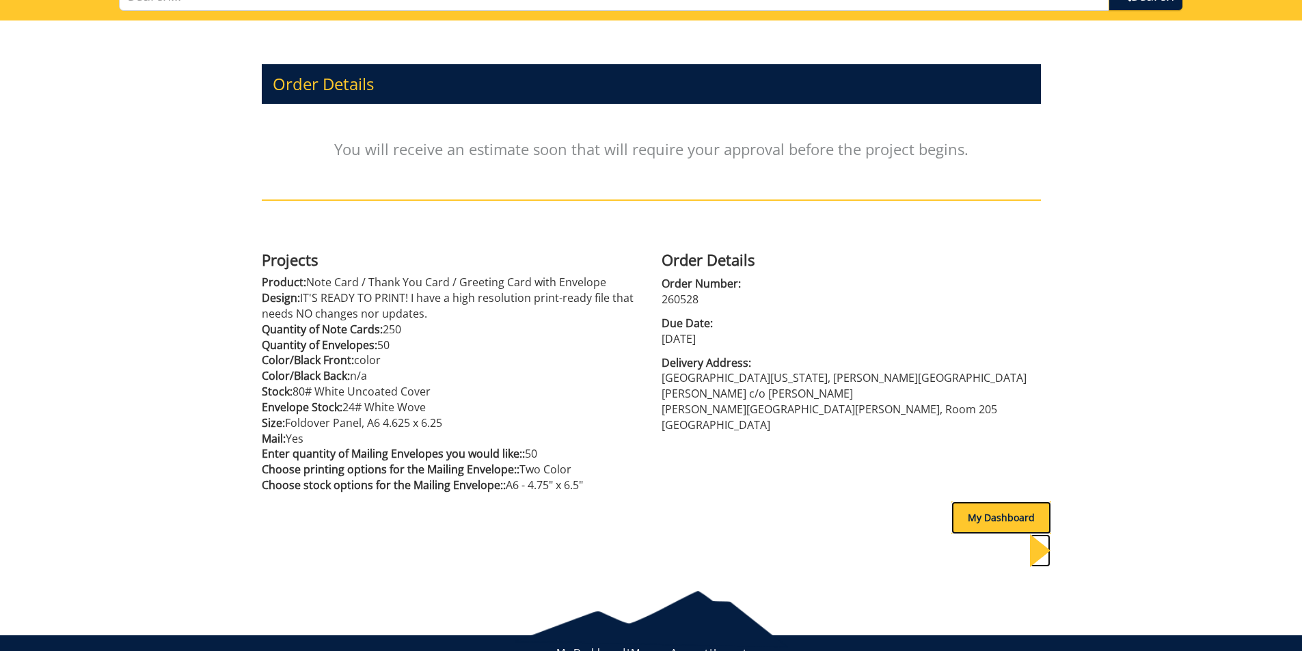
click at [992, 502] on div "My Dashboard" at bounding box center [1002, 518] width 100 height 33
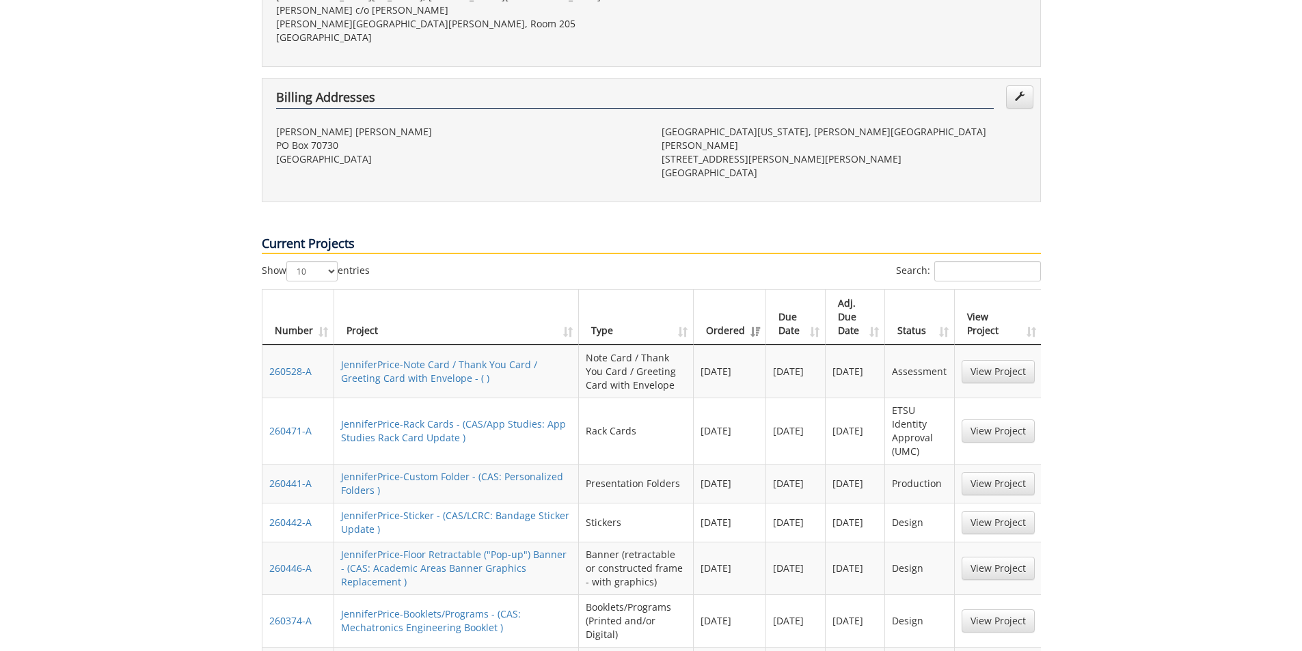
scroll to position [479, 0]
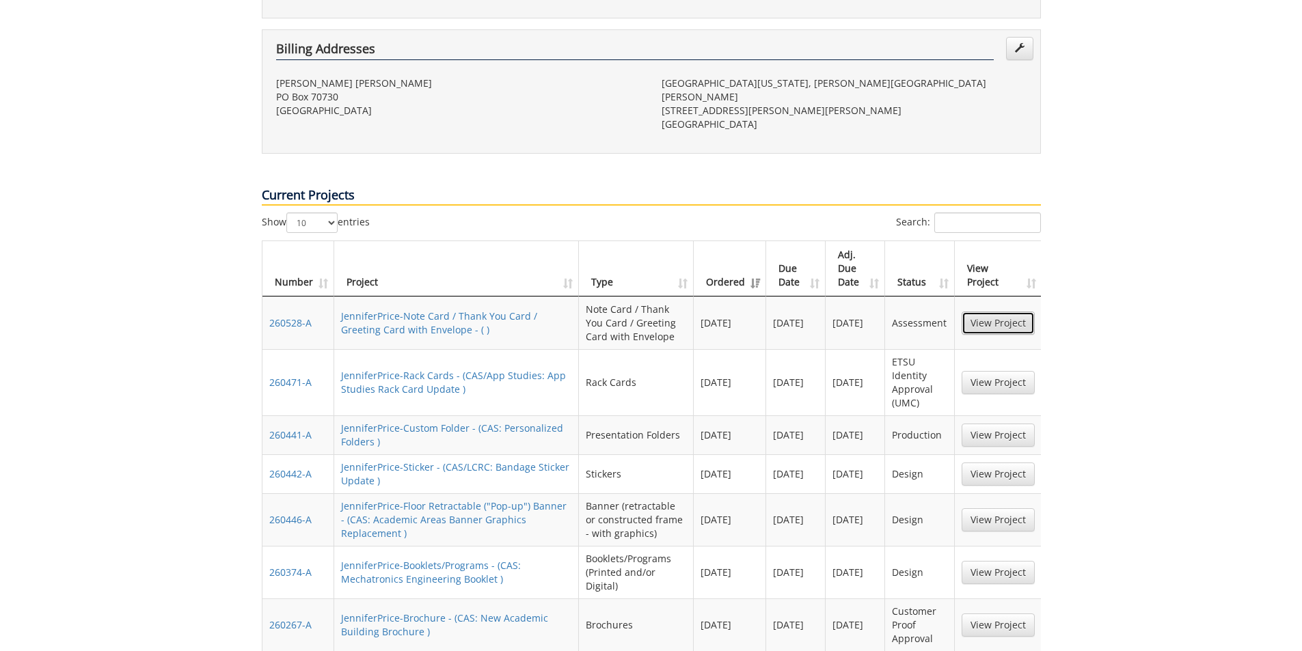
click at [1008, 312] on link "View Project" at bounding box center [998, 323] width 73 height 23
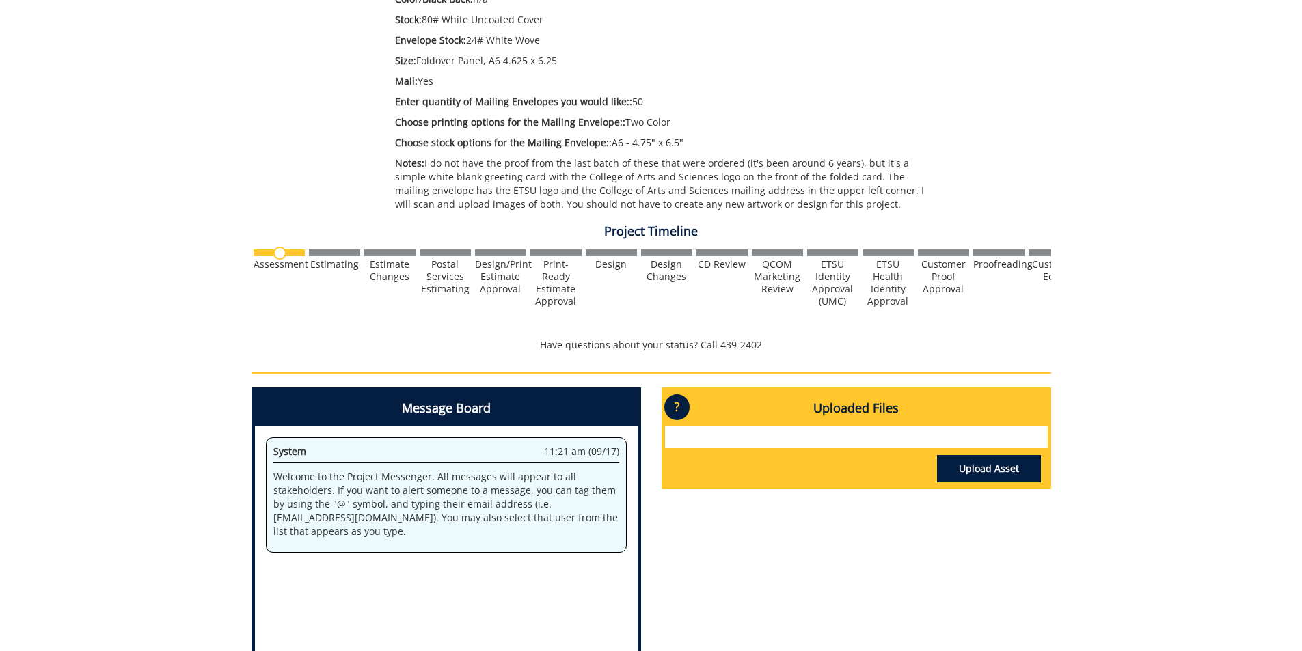
scroll to position [410, 0]
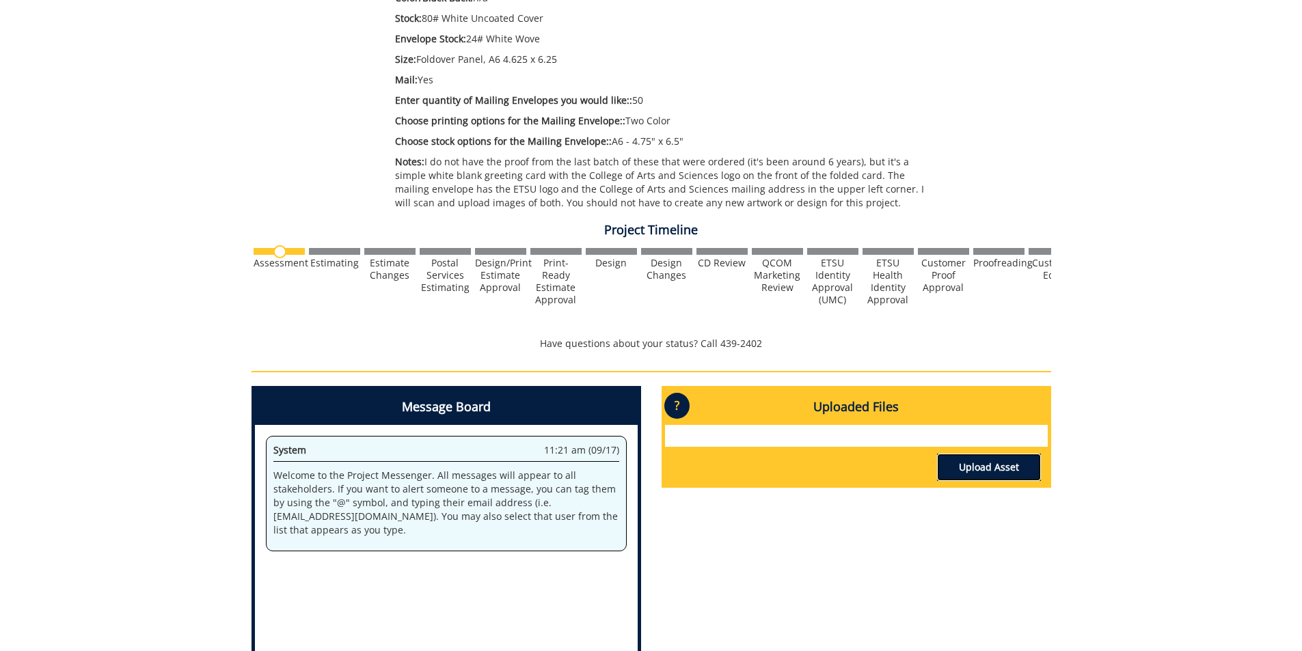
click at [984, 468] on link "Upload Asset" at bounding box center [989, 467] width 104 height 27
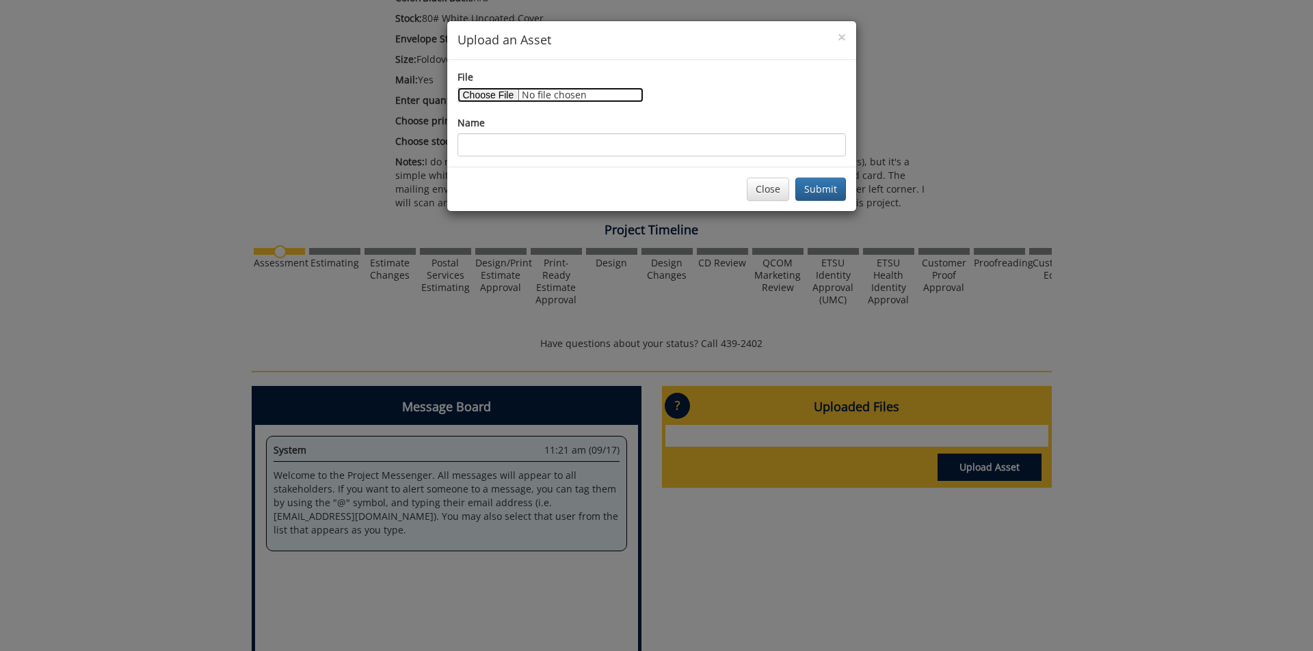
click at [484, 92] on input "File" at bounding box center [550, 95] width 186 height 15
type input "C:\fakepath\CAS greeting card and envelope.pdf"
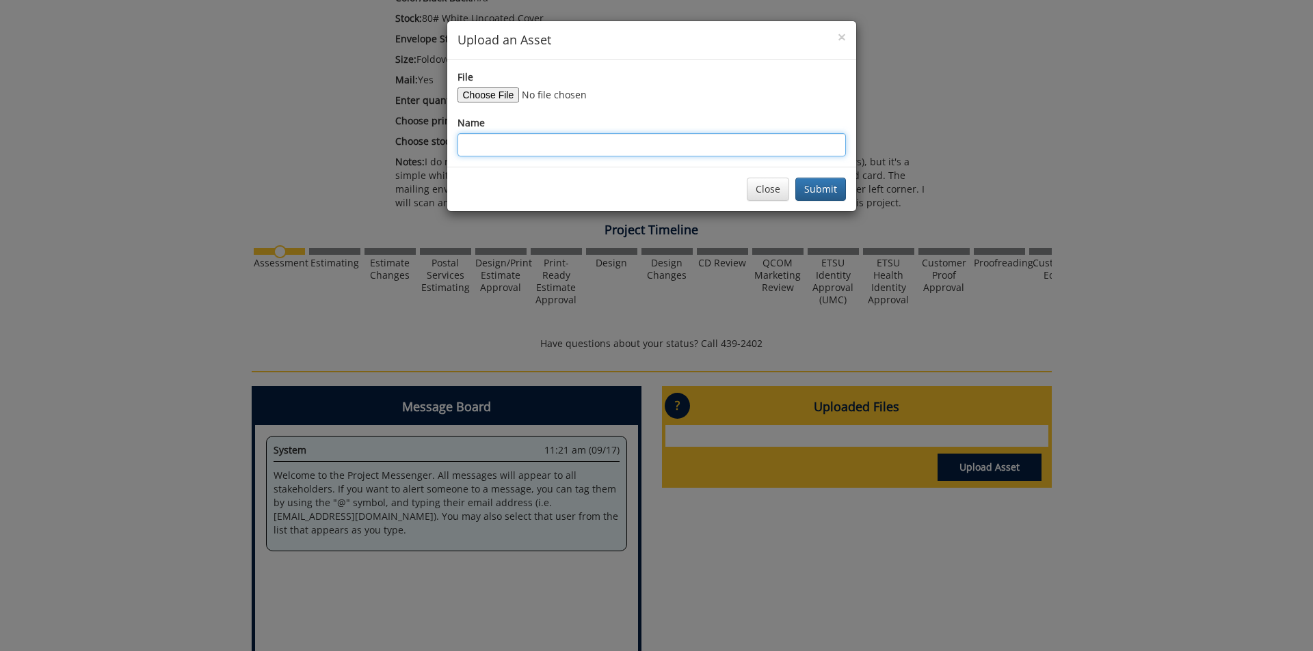
click at [472, 144] on input "Name" at bounding box center [651, 144] width 388 height 23
type input "Scan of current CAS greeting card and mailing envelope"
click at [820, 182] on button "Submit" at bounding box center [820, 189] width 51 height 23
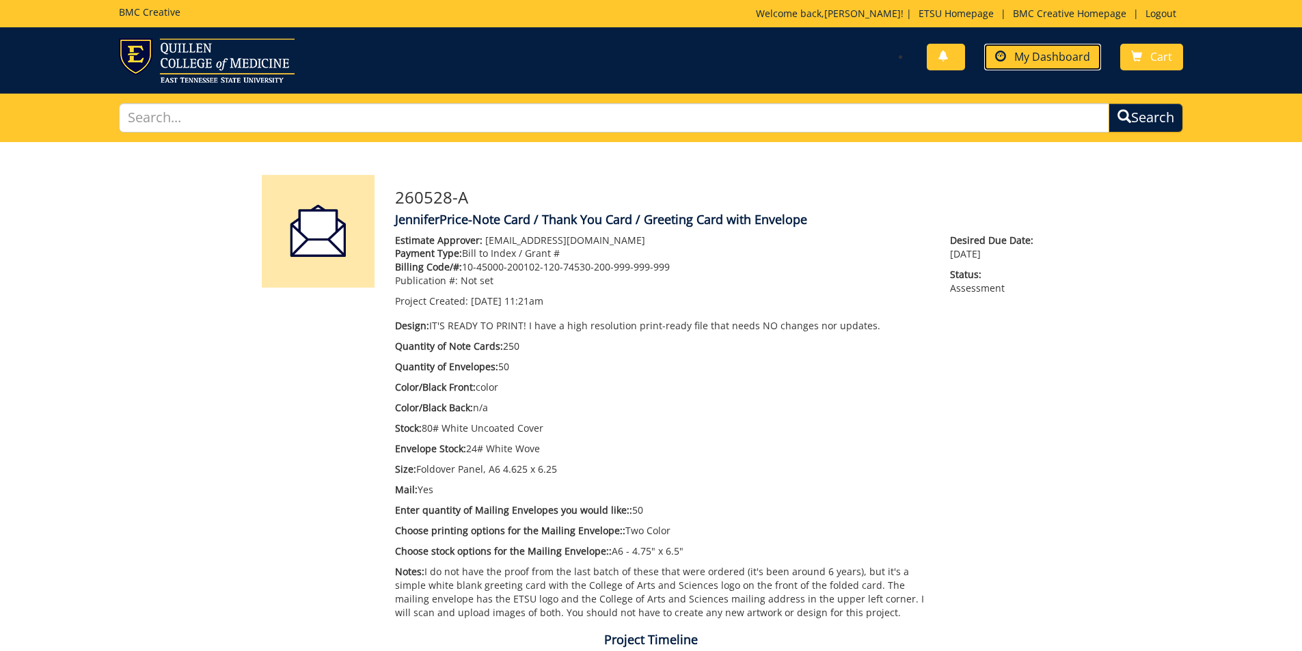
click at [1063, 46] on link "My Dashboard" at bounding box center [1042, 57] width 117 height 27
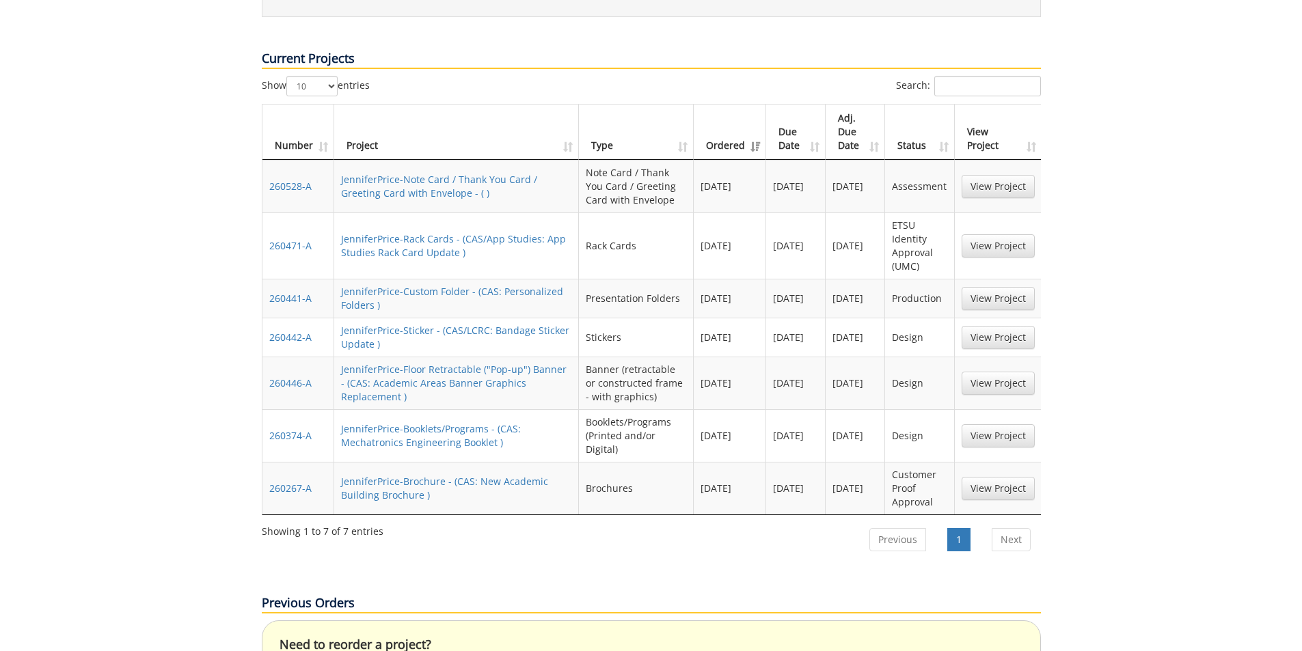
scroll to position [547, 0]
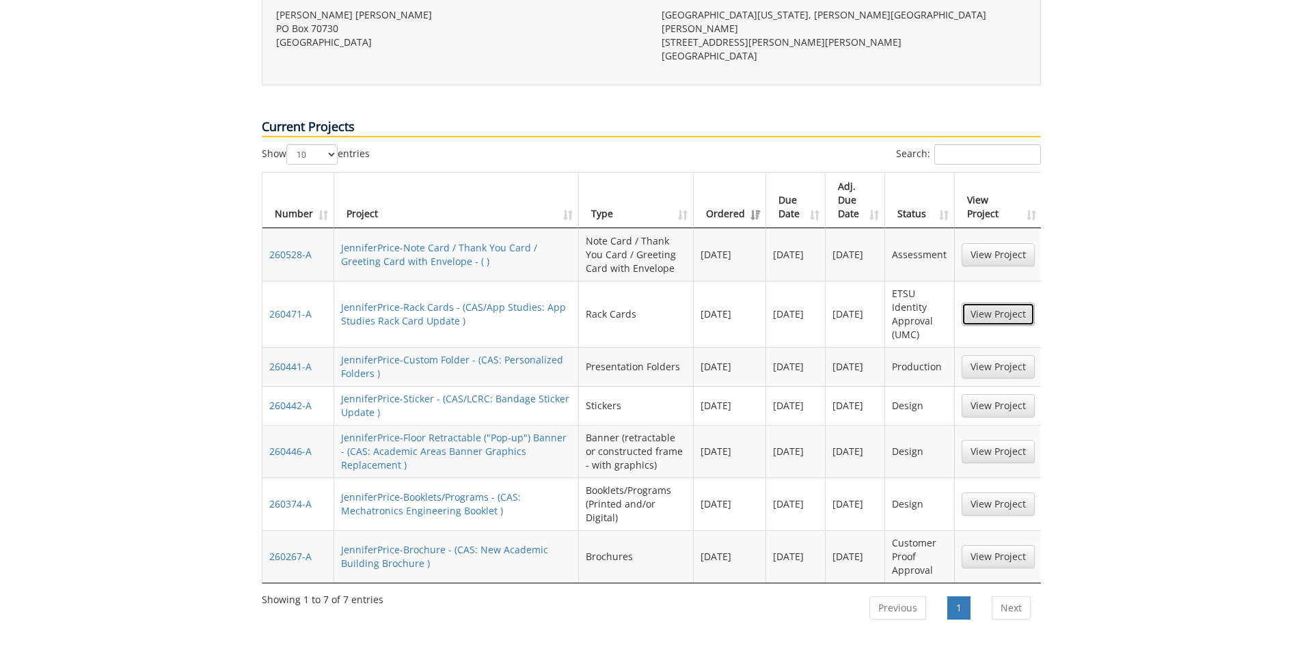
click at [998, 303] on link "View Project" at bounding box center [998, 314] width 73 height 23
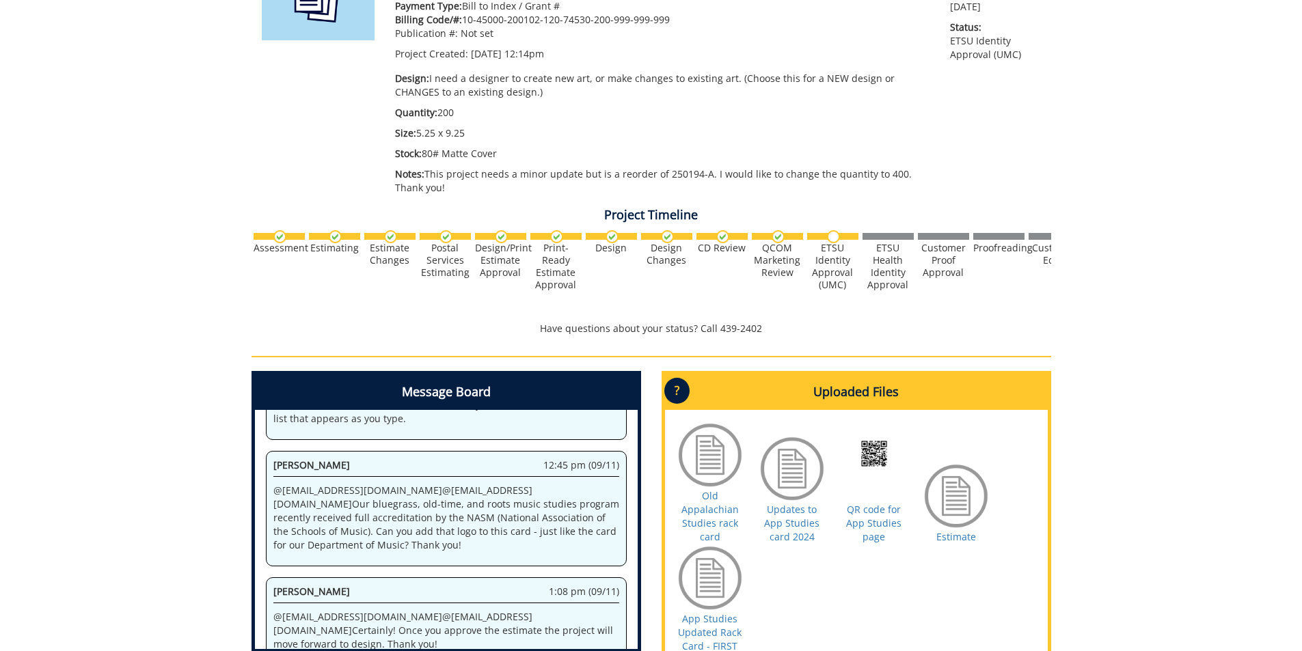
scroll to position [185, 0]
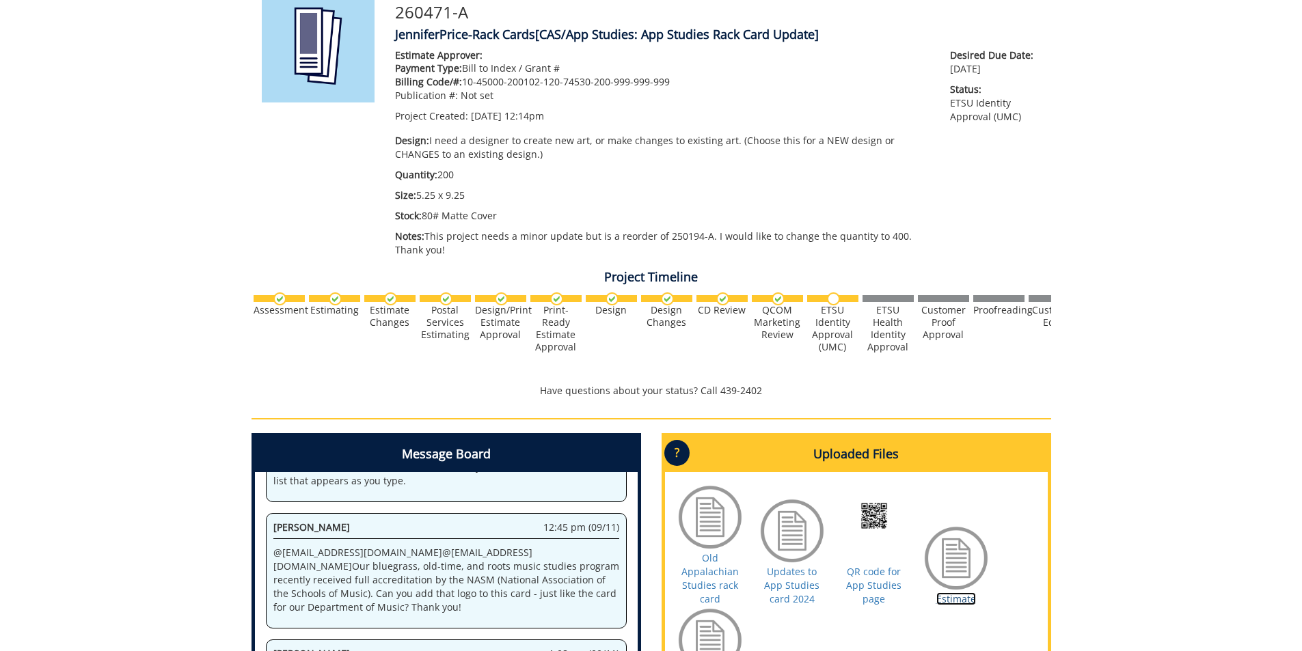
click at [956, 595] on link "Estimate" at bounding box center [957, 599] width 40 height 13
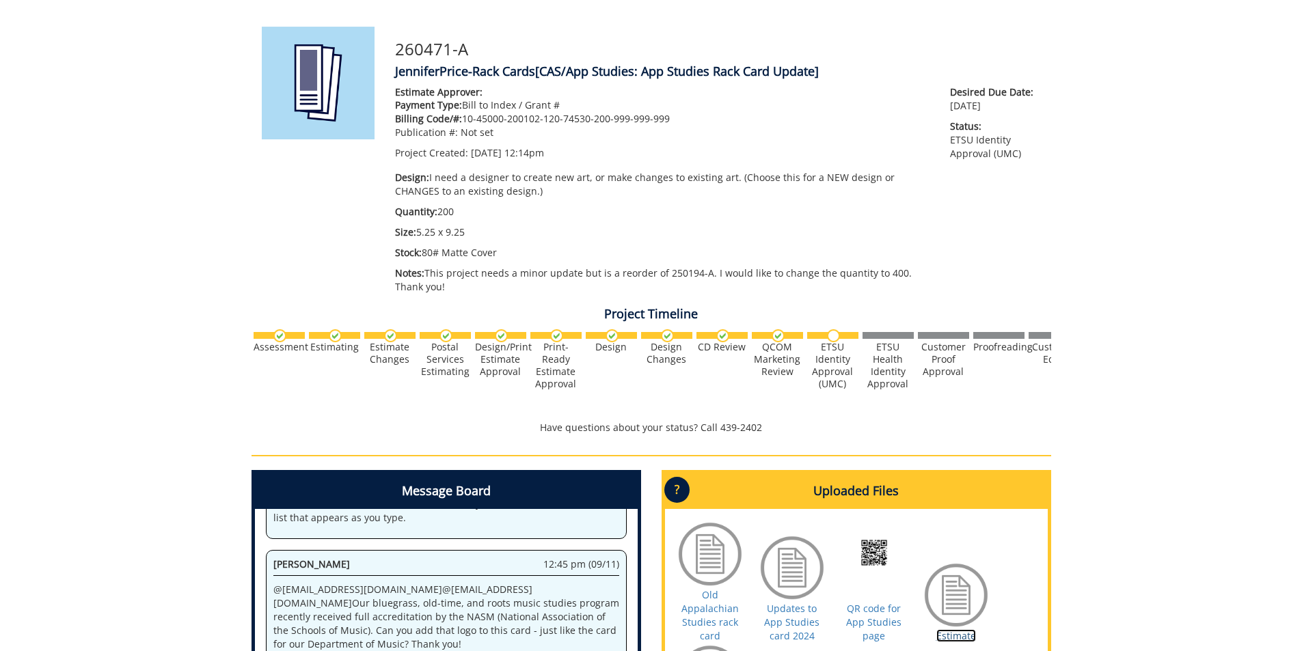
scroll to position [0, 0]
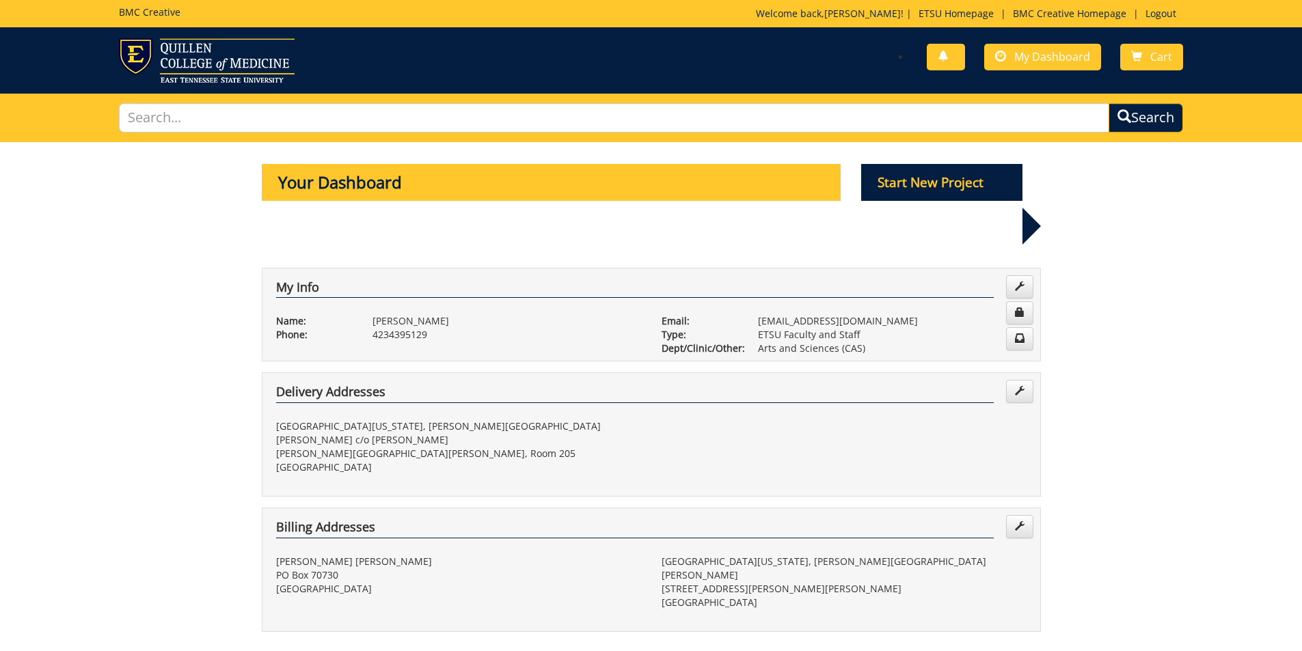
scroll to position [479, 0]
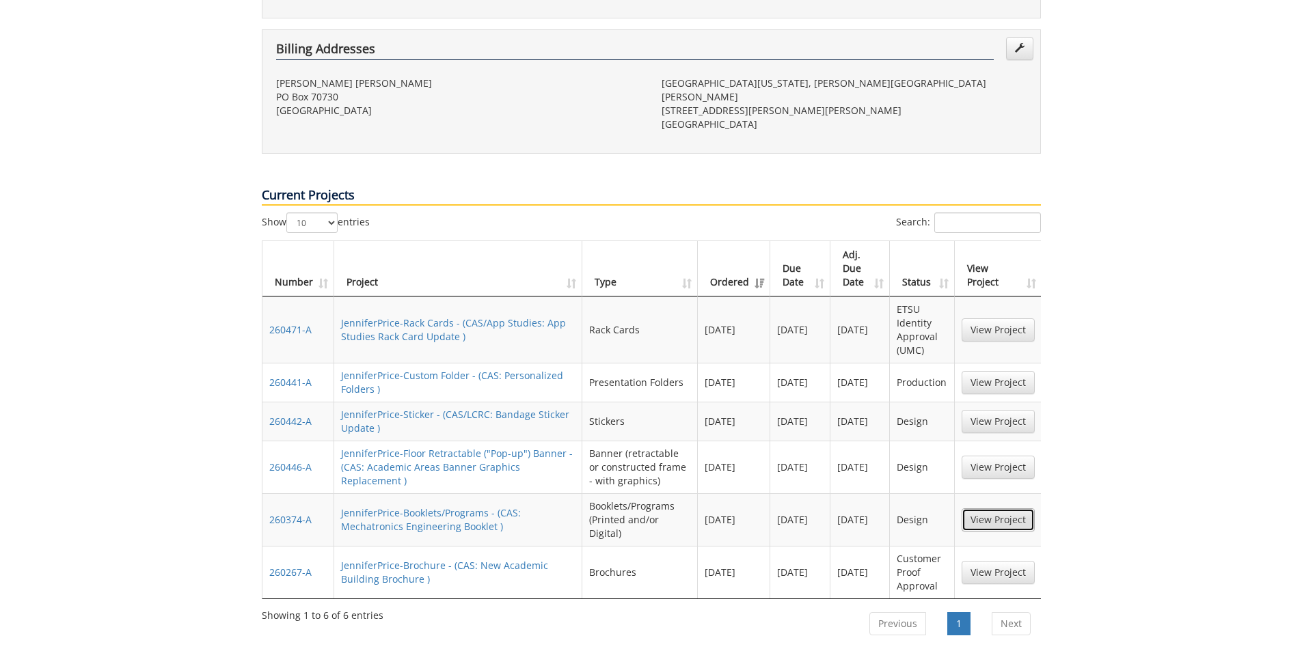
click at [996, 509] on link "View Project" at bounding box center [998, 520] width 73 height 23
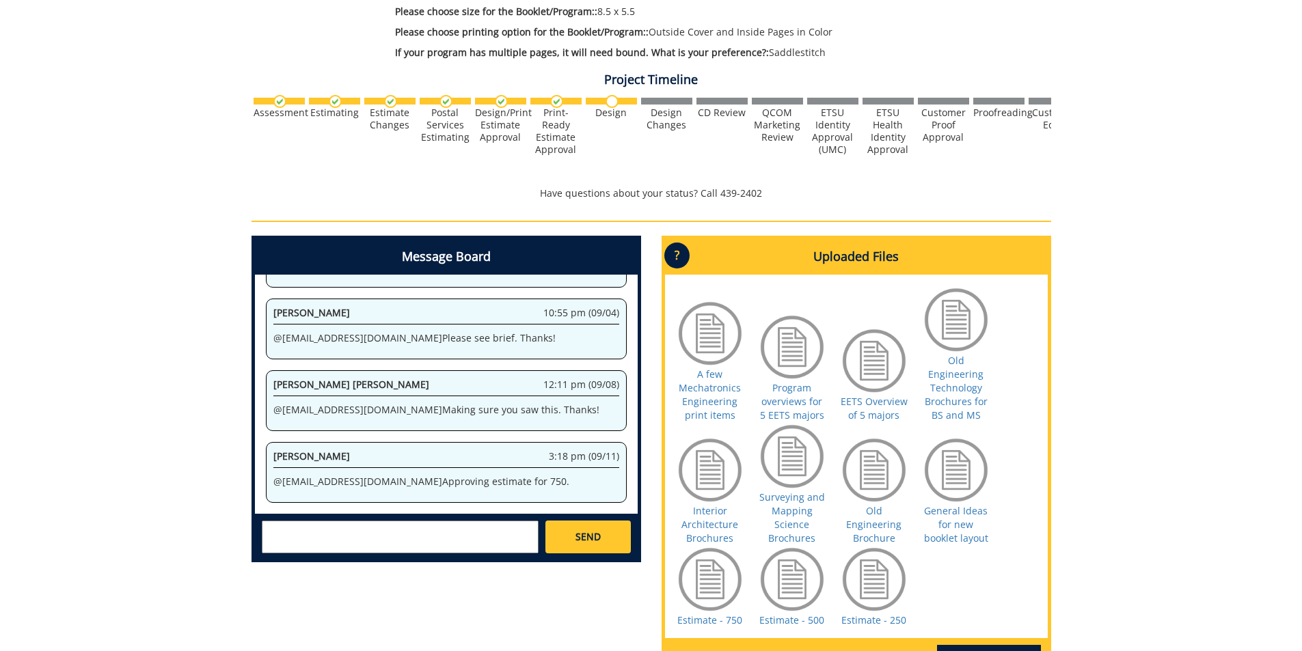
scroll to position [479, 0]
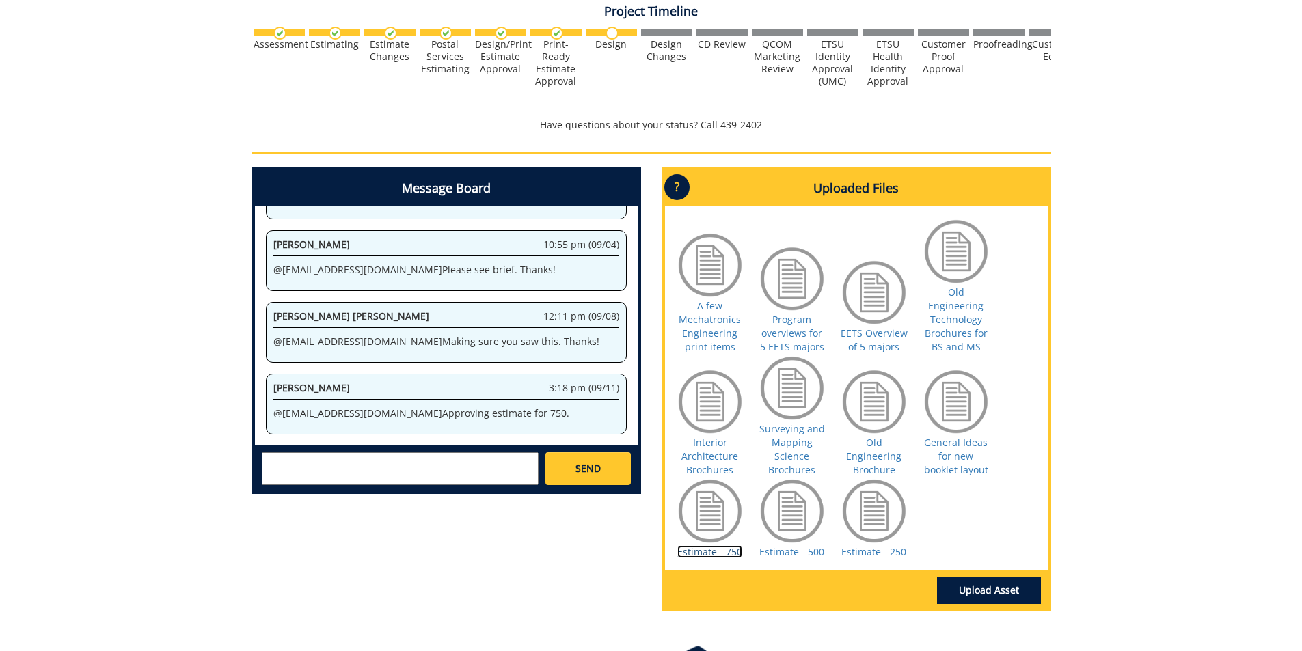
click at [737, 552] on link "Estimate - 750" at bounding box center [709, 552] width 65 height 13
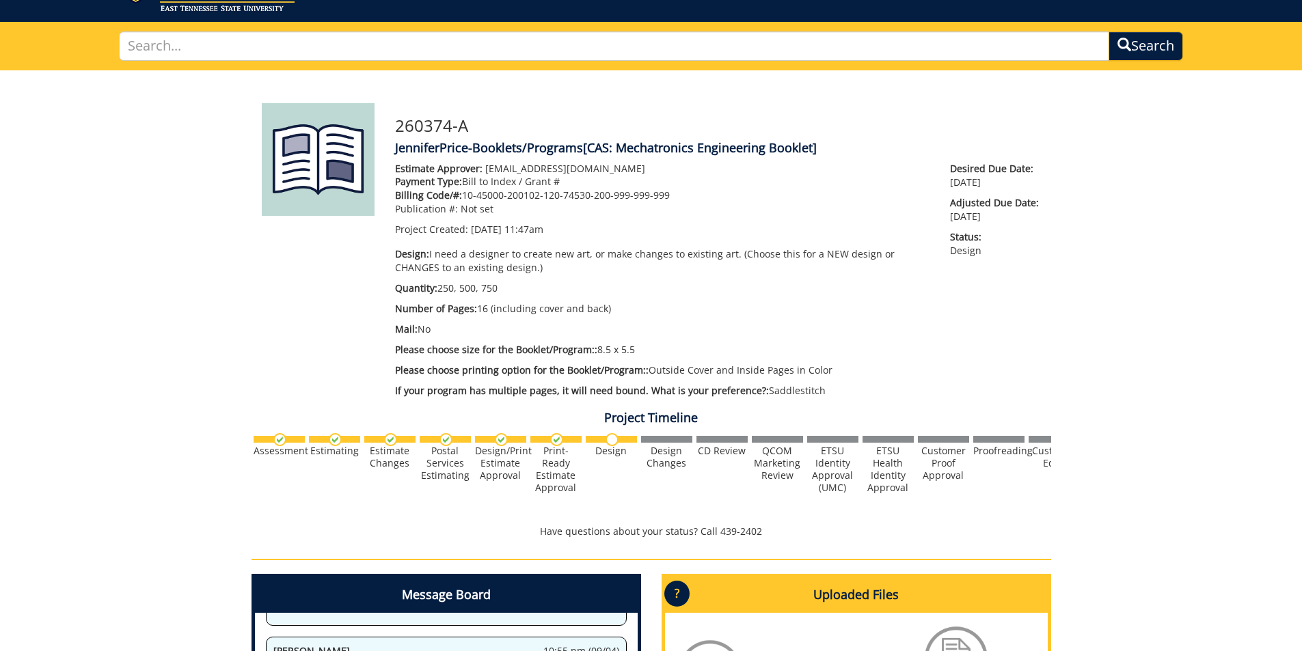
scroll to position [0, 0]
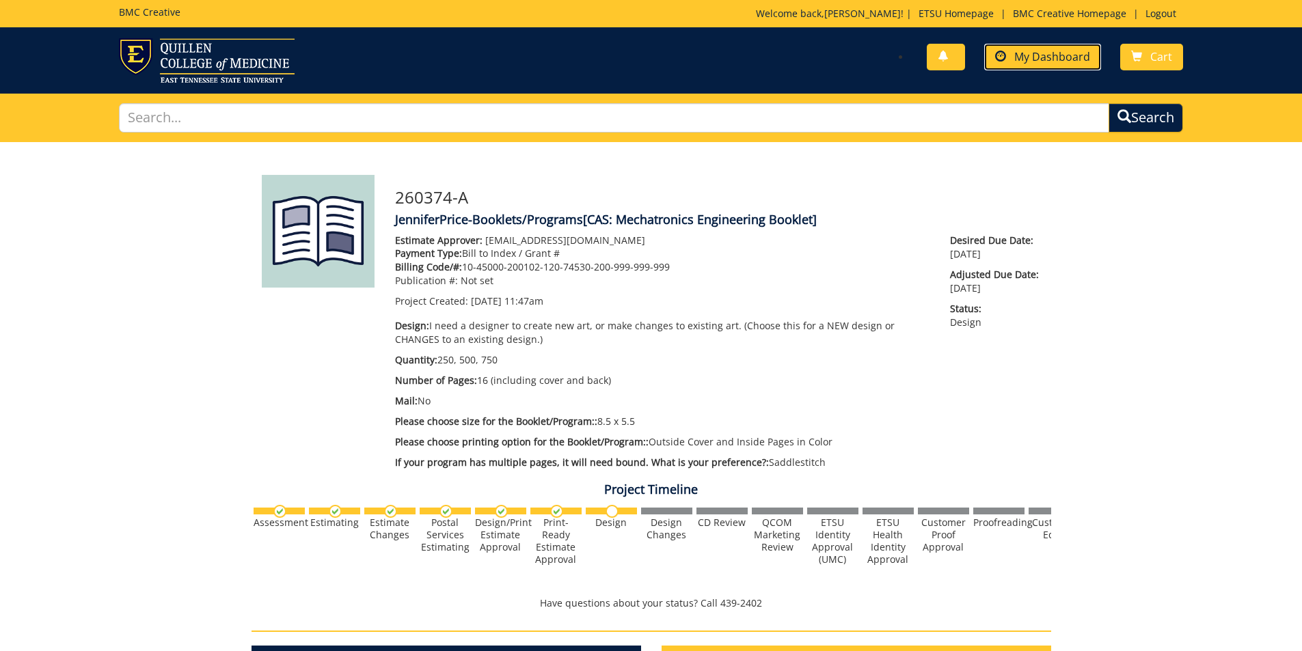
click at [1083, 53] on span "My Dashboard" at bounding box center [1053, 56] width 76 height 15
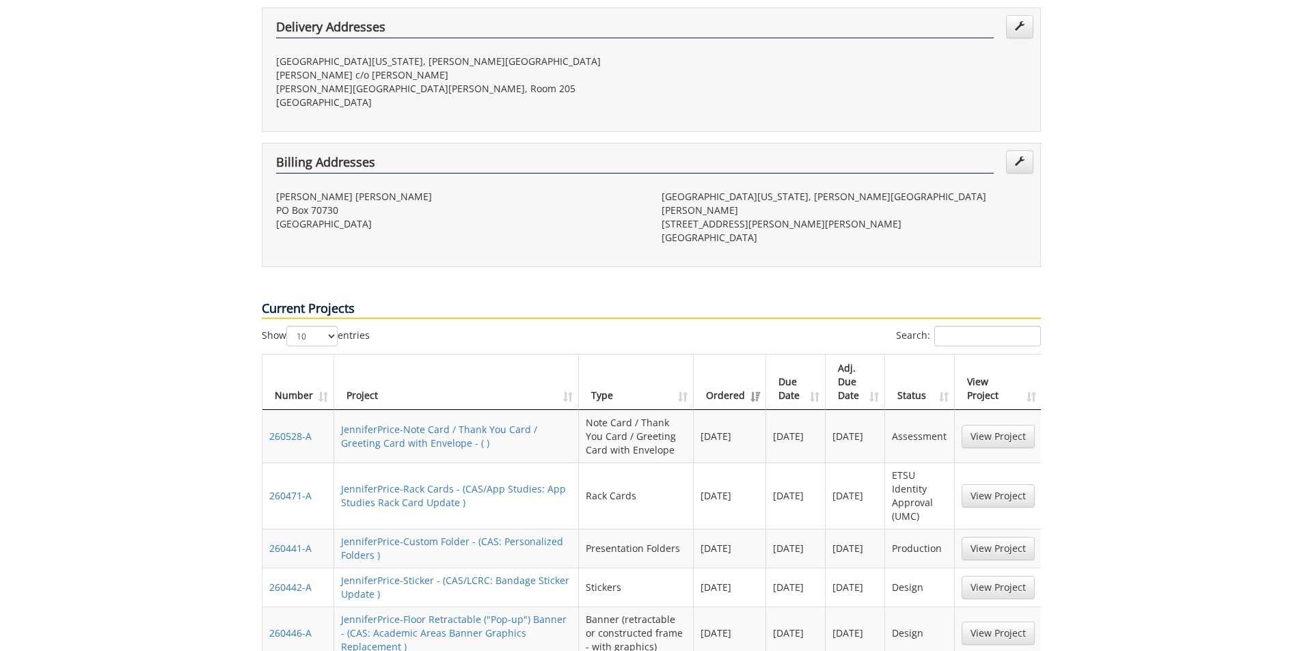
scroll to position [479, 0]
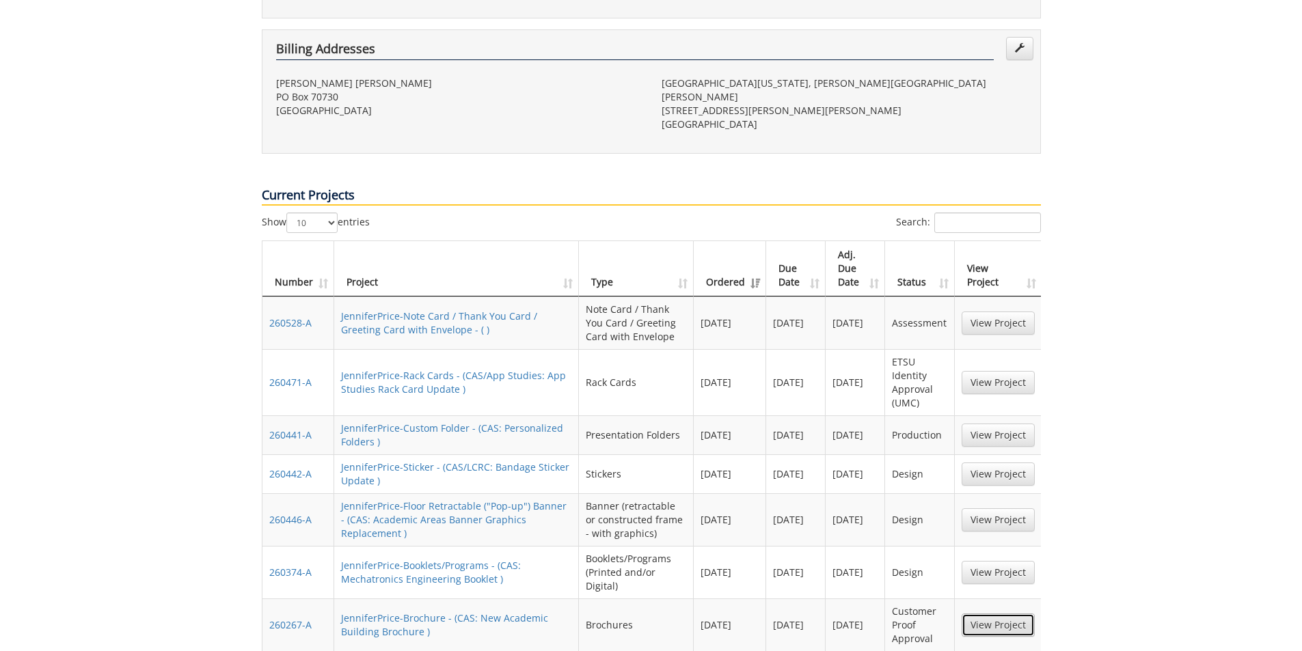
click at [1024, 614] on link "View Project" at bounding box center [998, 625] width 73 height 23
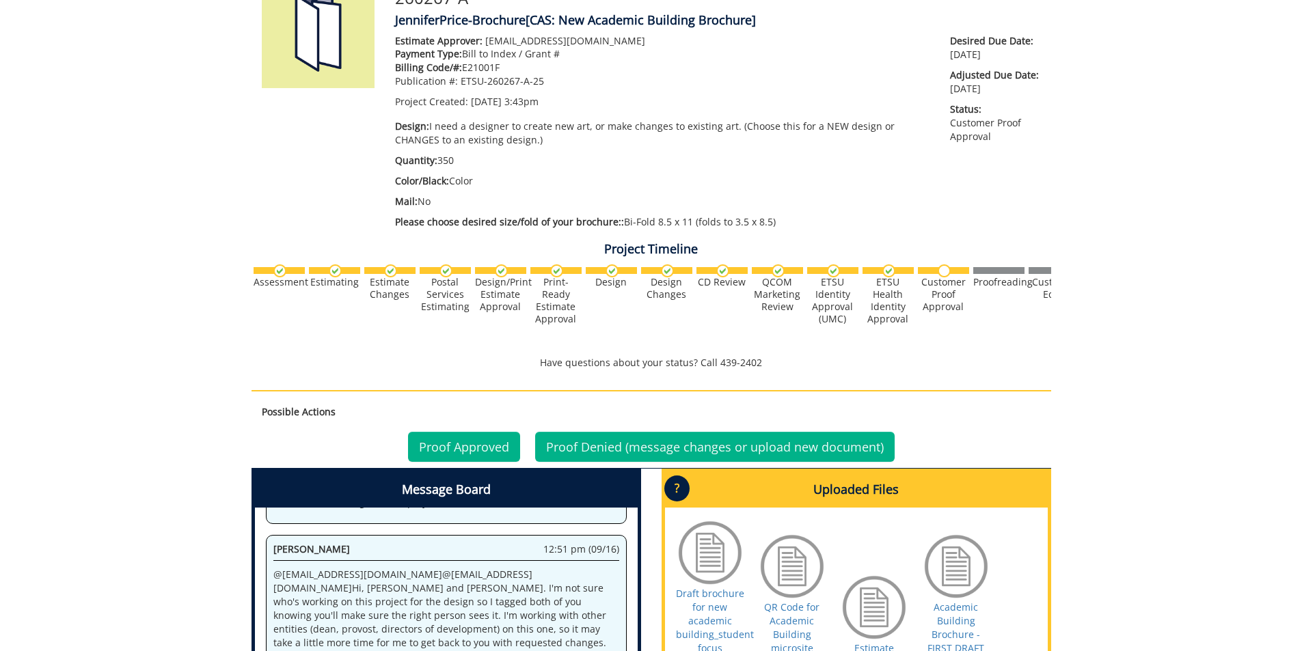
scroll to position [342, 0]
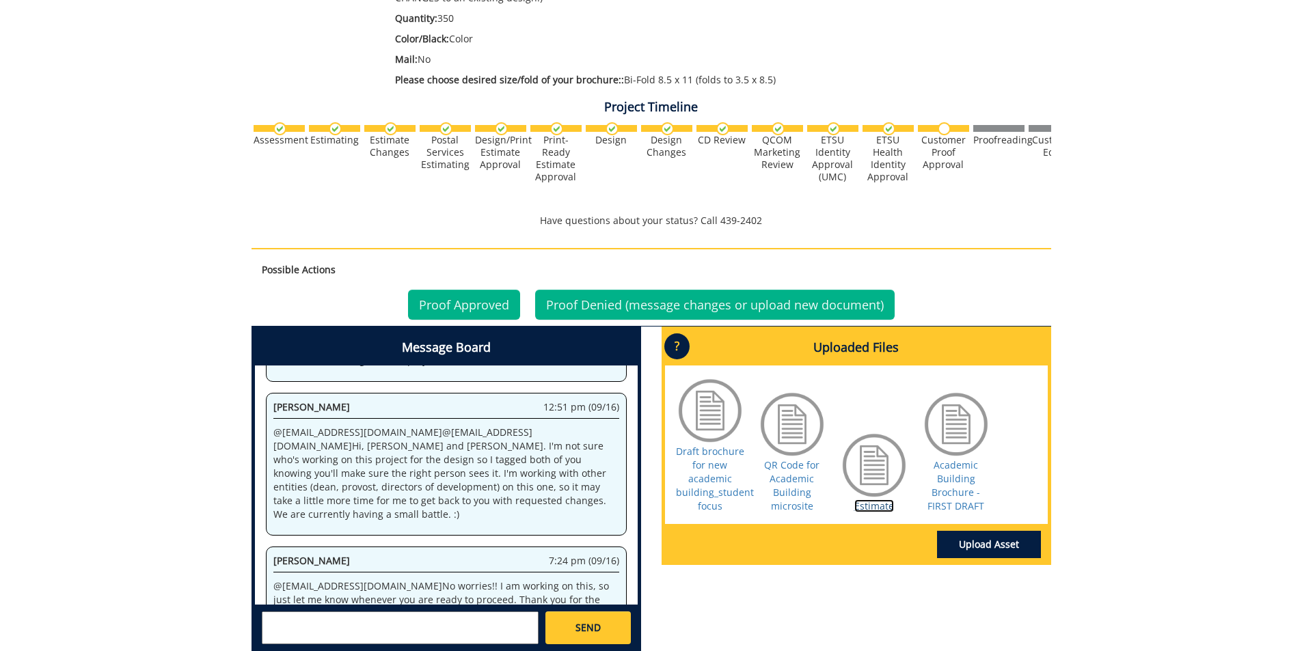
click at [868, 503] on link "Estimate" at bounding box center [875, 506] width 40 height 13
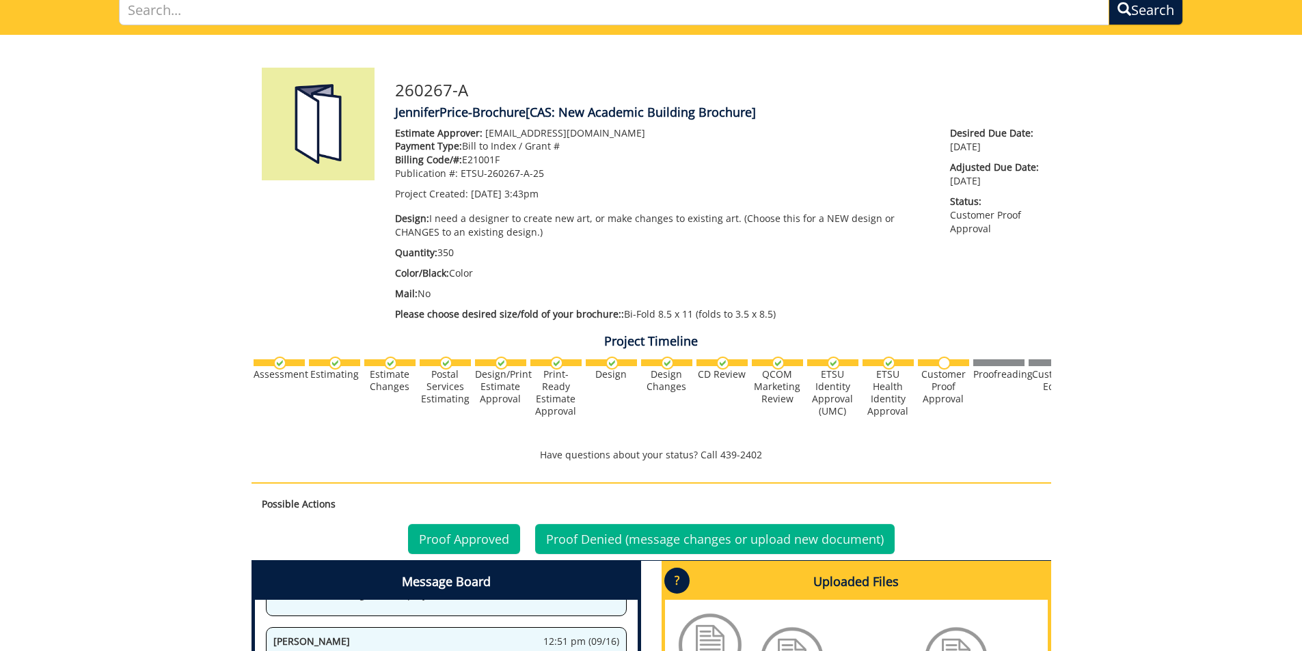
scroll to position [68, 0]
